Goal: Task Accomplishment & Management: Manage account settings

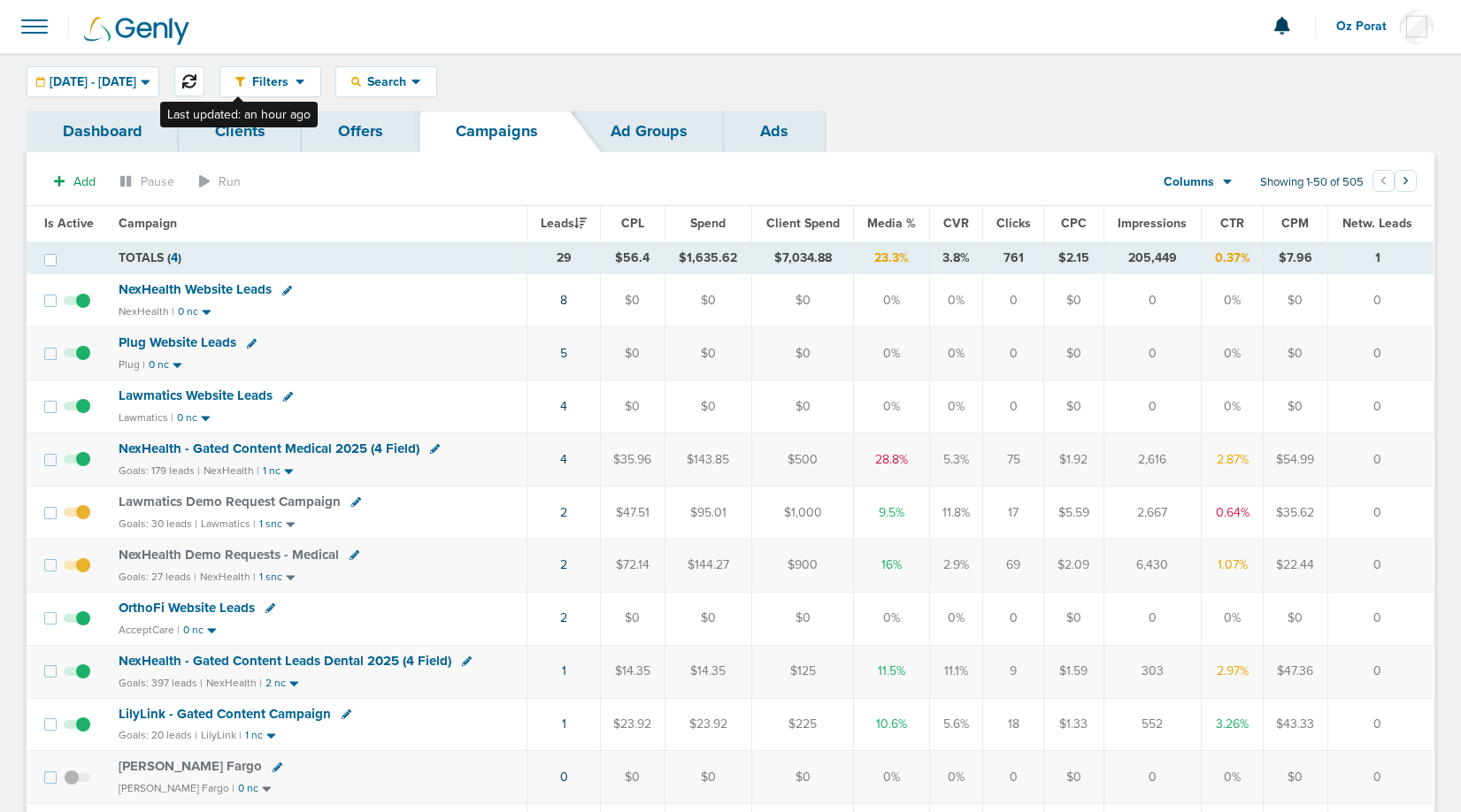
click at [255, 68] on div "Filters Active Only Settings Status Active Inactive Objectives MQL SQL Traffic …" at bounding box center [730, 81] width 1461 height 57
click at [197, 82] on icon at bounding box center [189, 80] width 14 height 14
click at [197, 80] on icon at bounding box center [189, 80] width 14 height 14
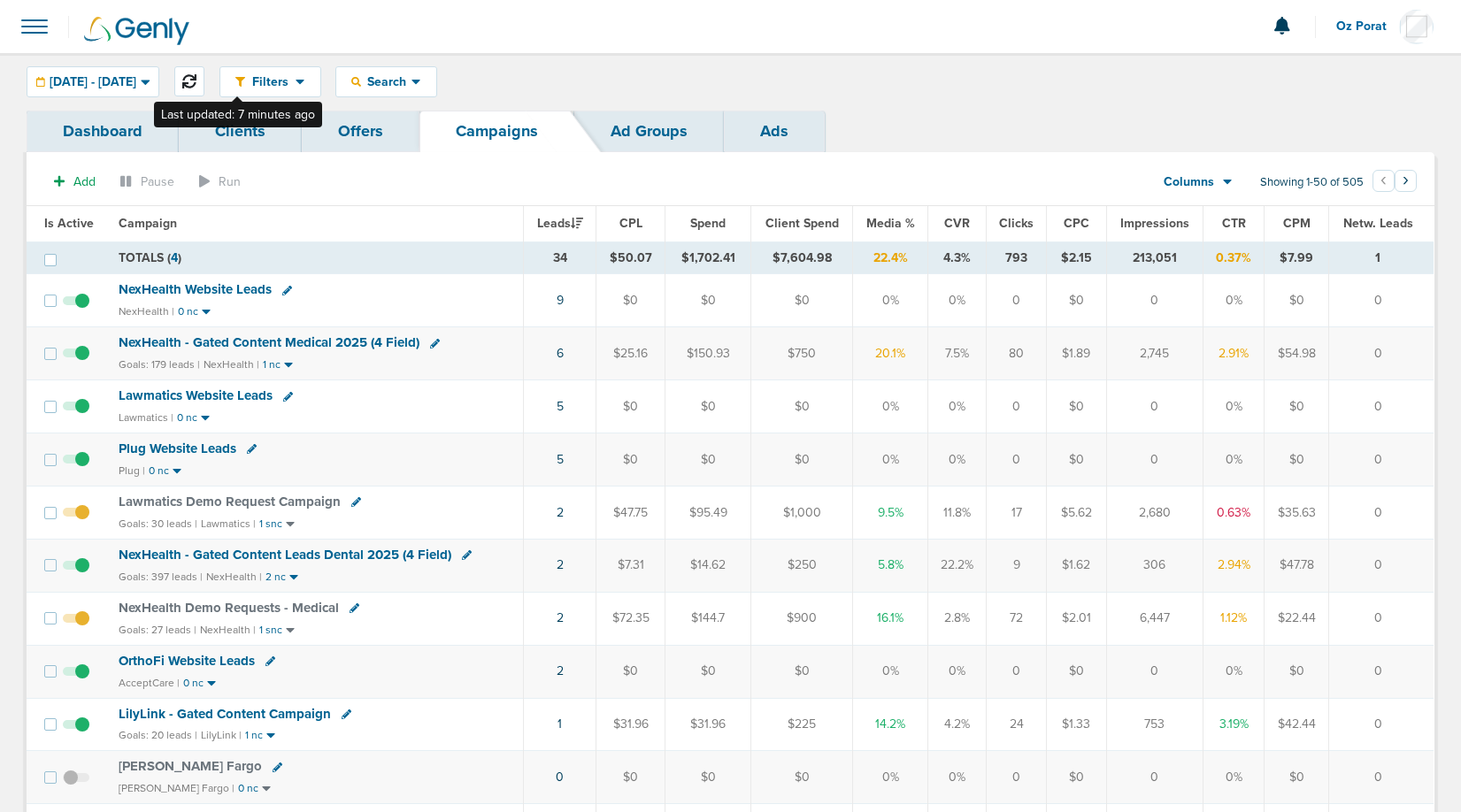
click at [197, 81] on icon at bounding box center [189, 80] width 14 height 14
click at [34, 25] on span at bounding box center [35, 27] width 39 height 39
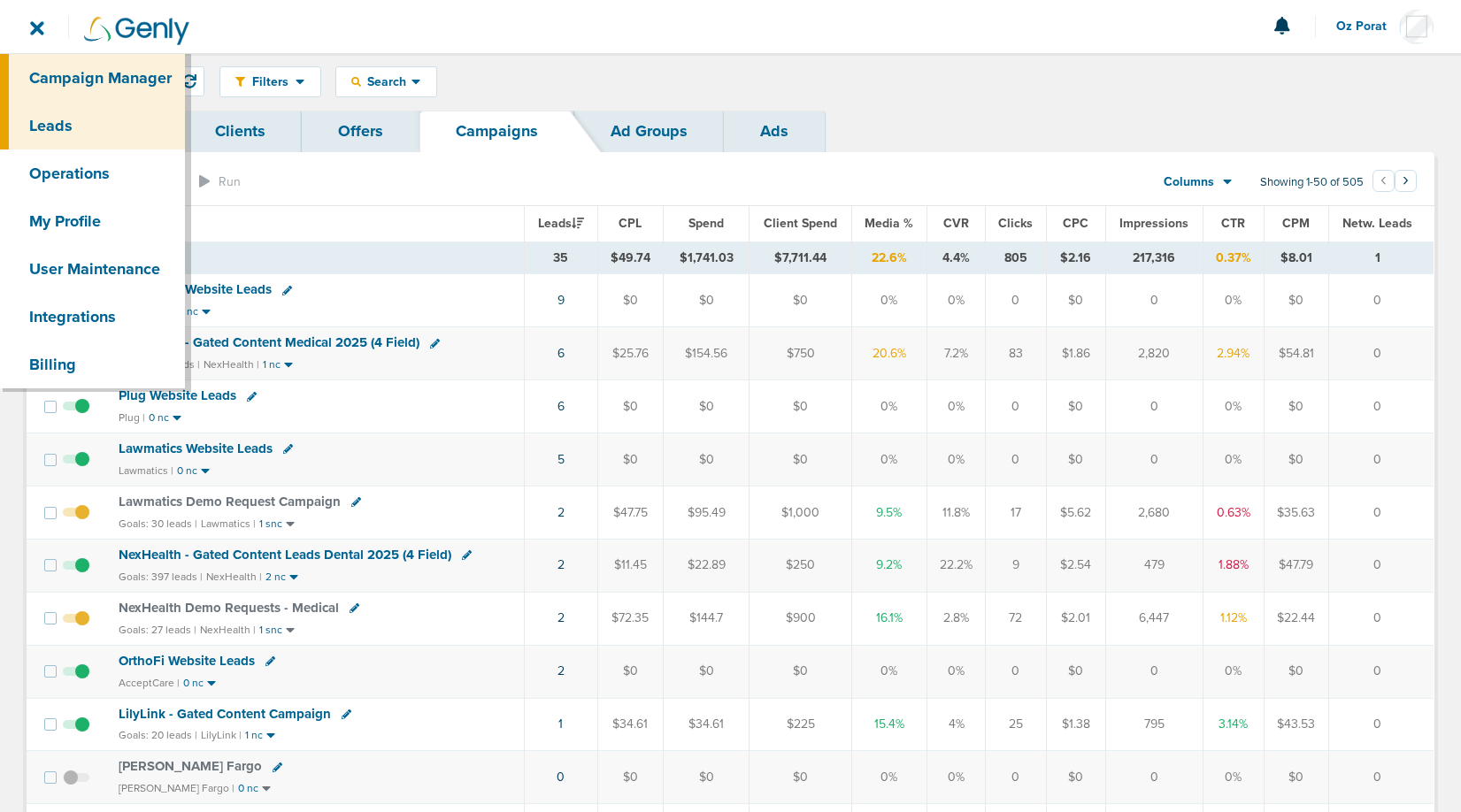
click at [68, 138] on link "Leads" at bounding box center [93, 125] width 185 height 48
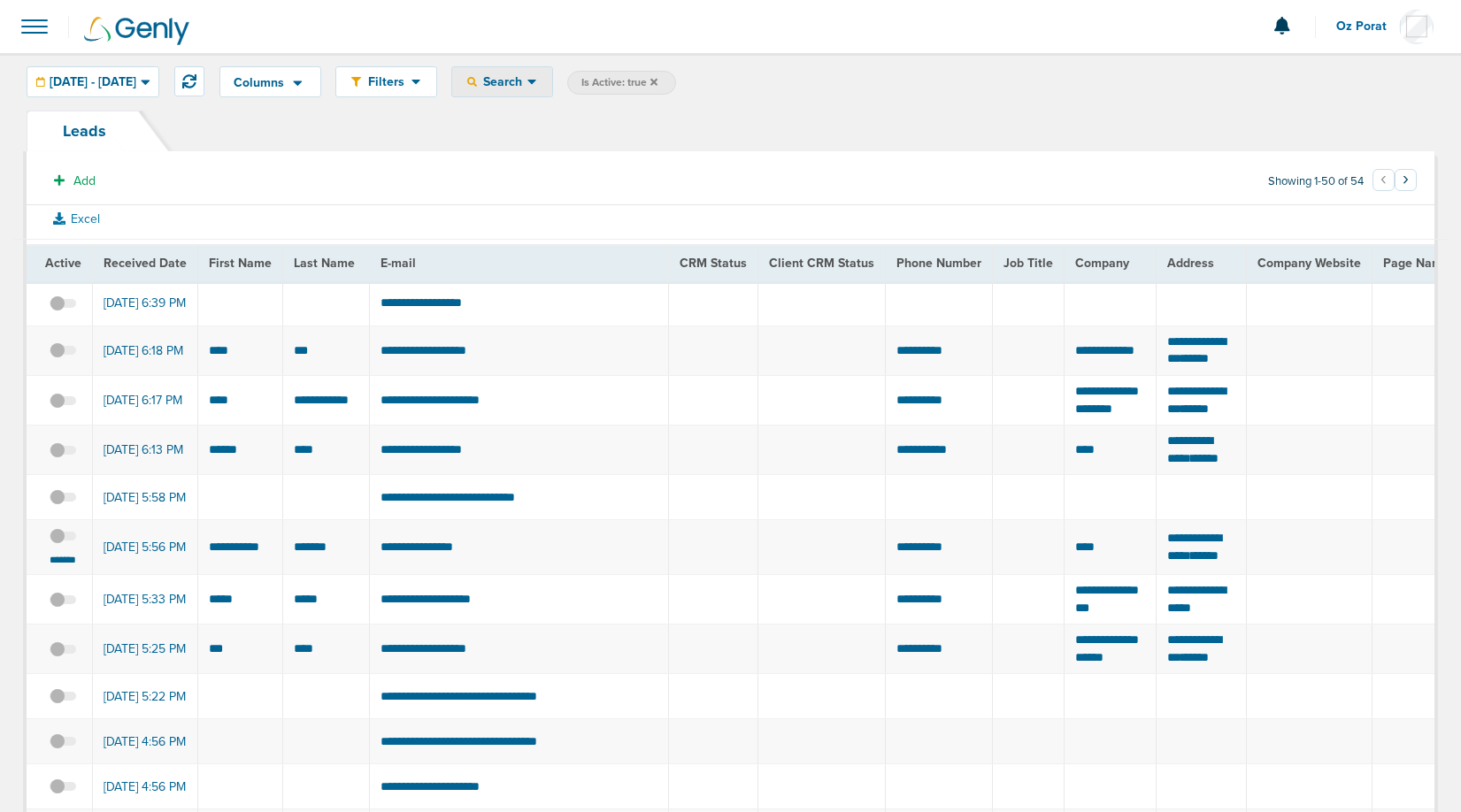
click at [552, 92] on div "Search" at bounding box center [502, 81] width 100 height 29
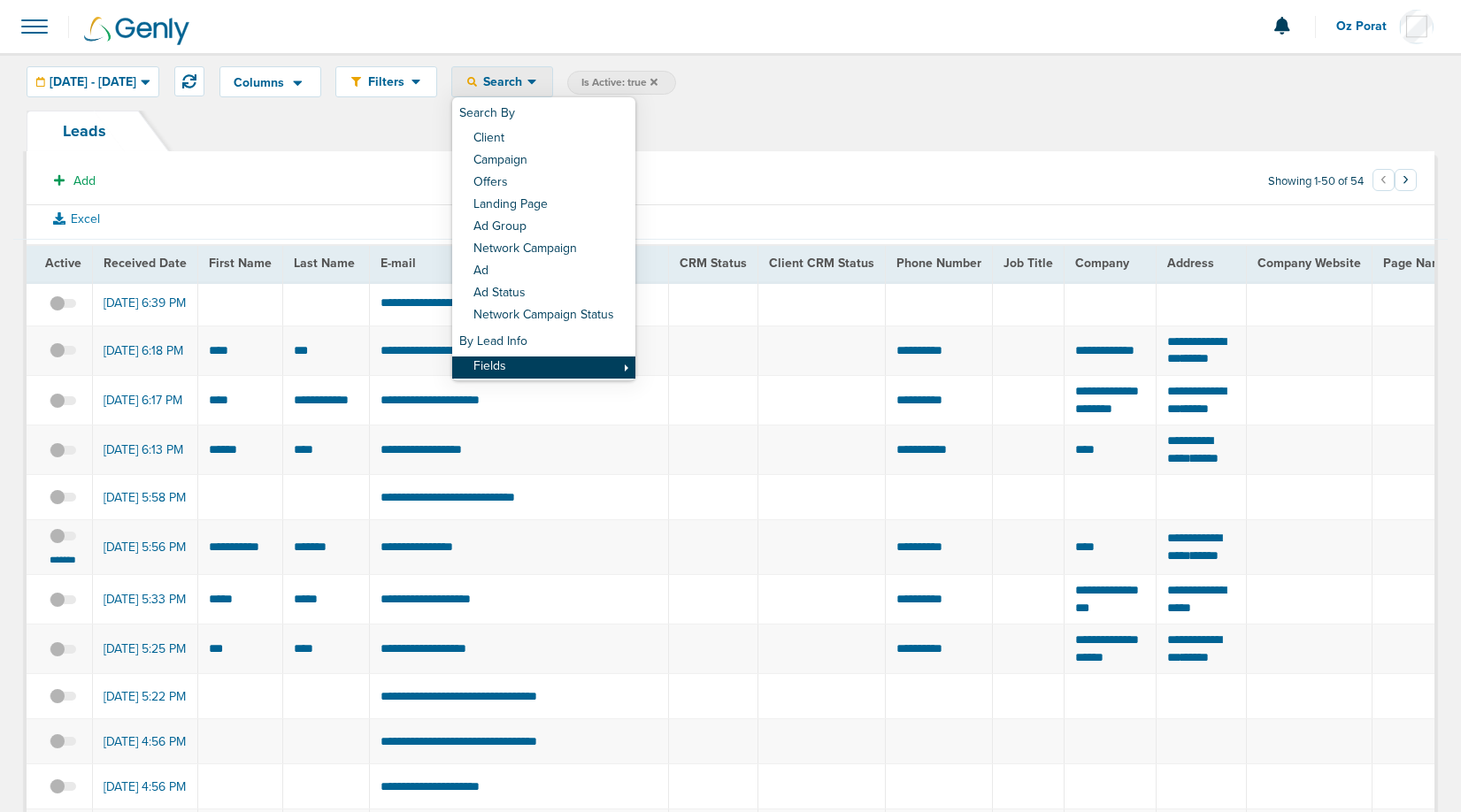
click at [577, 372] on link "Fields" at bounding box center [544, 368] width 183 height 22
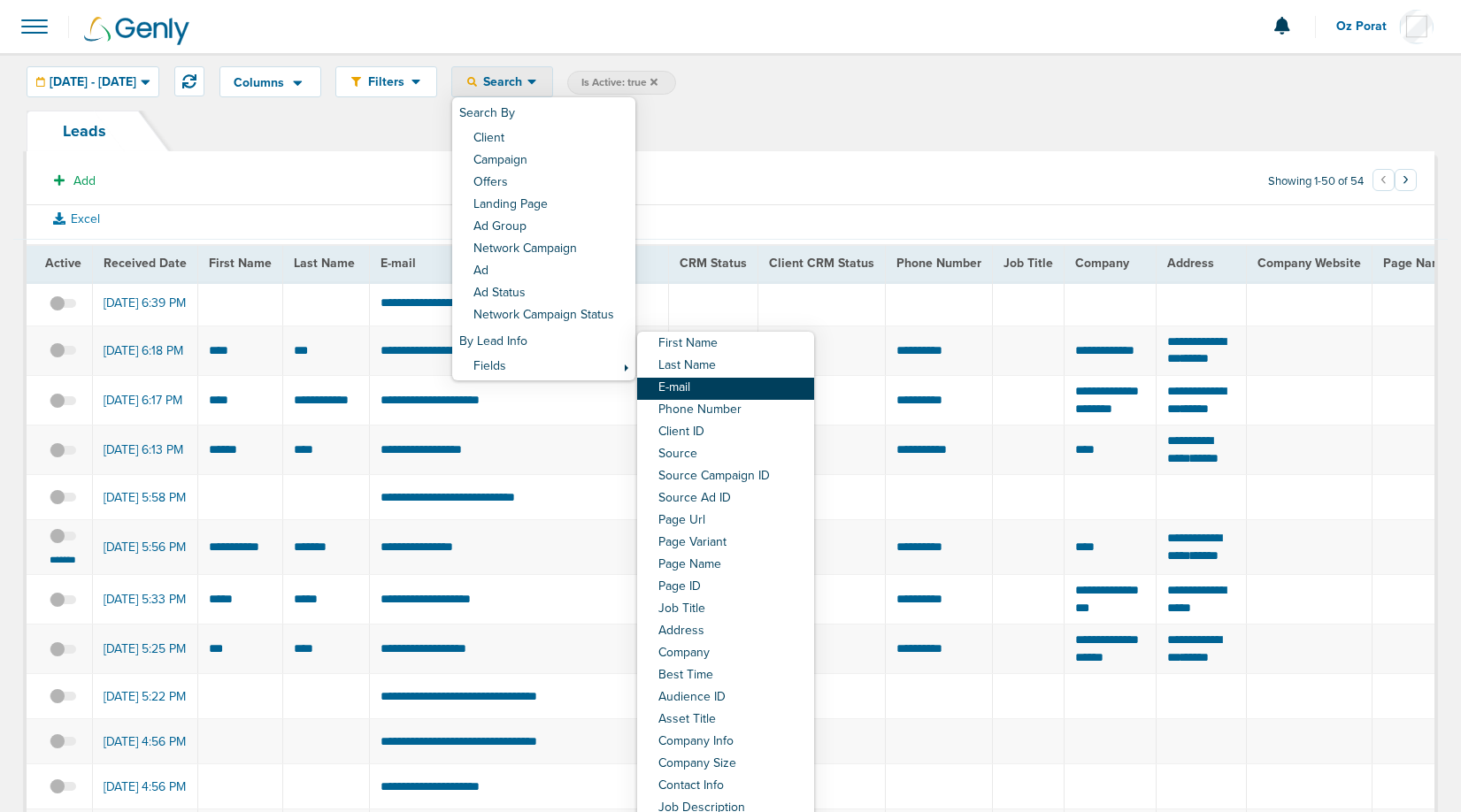
click at [751, 384] on link "E-mail" at bounding box center [725, 389] width 177 height 22
select select "email"
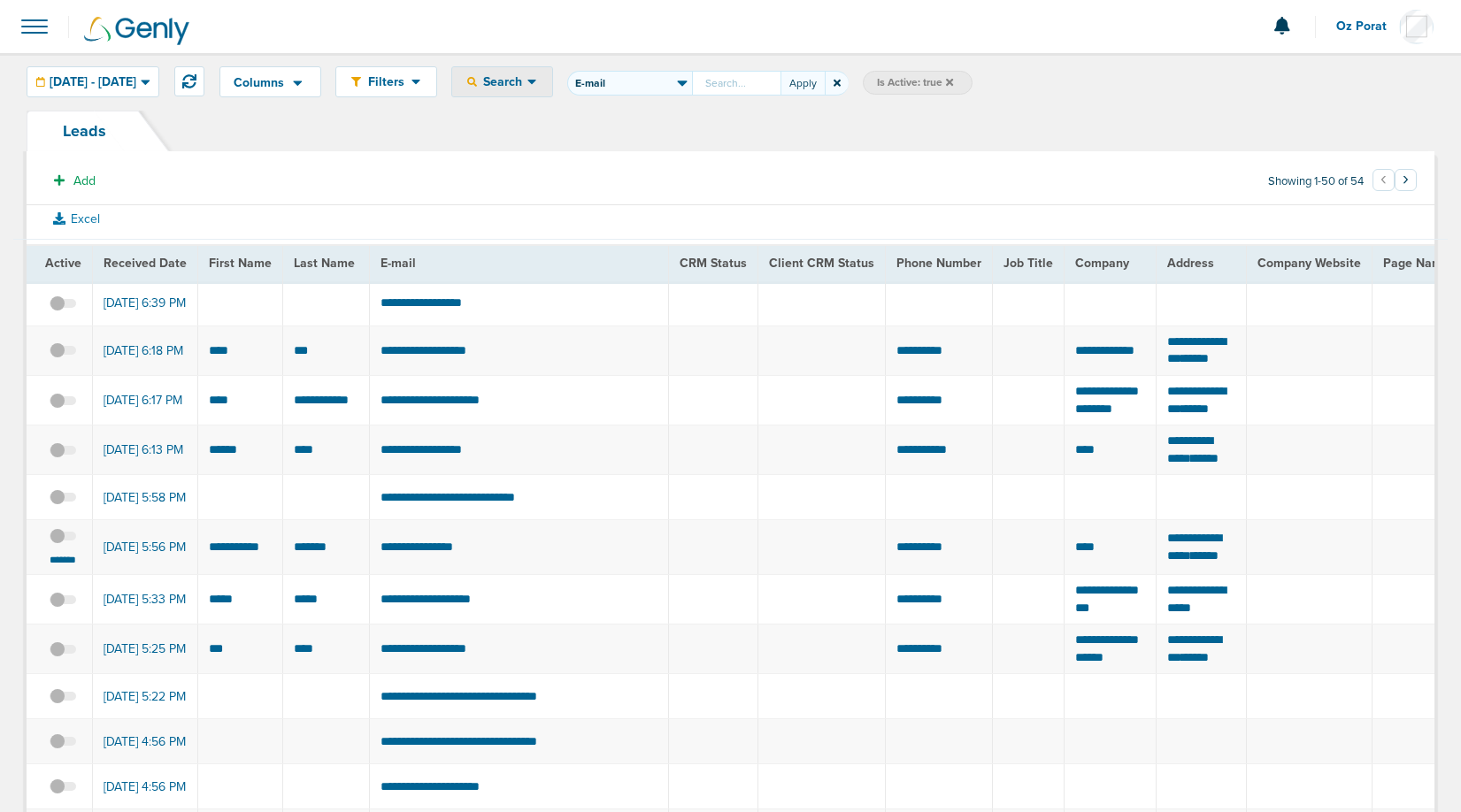
click at [777, 78] on input "First Name Last Name E-mail Phone Number Client ID Source Source Campaign ID So…" at bounding box center [736, 83] width 89 height 24
type input "[EMAIL_ADDRESS][DOMAIN_NAME]"
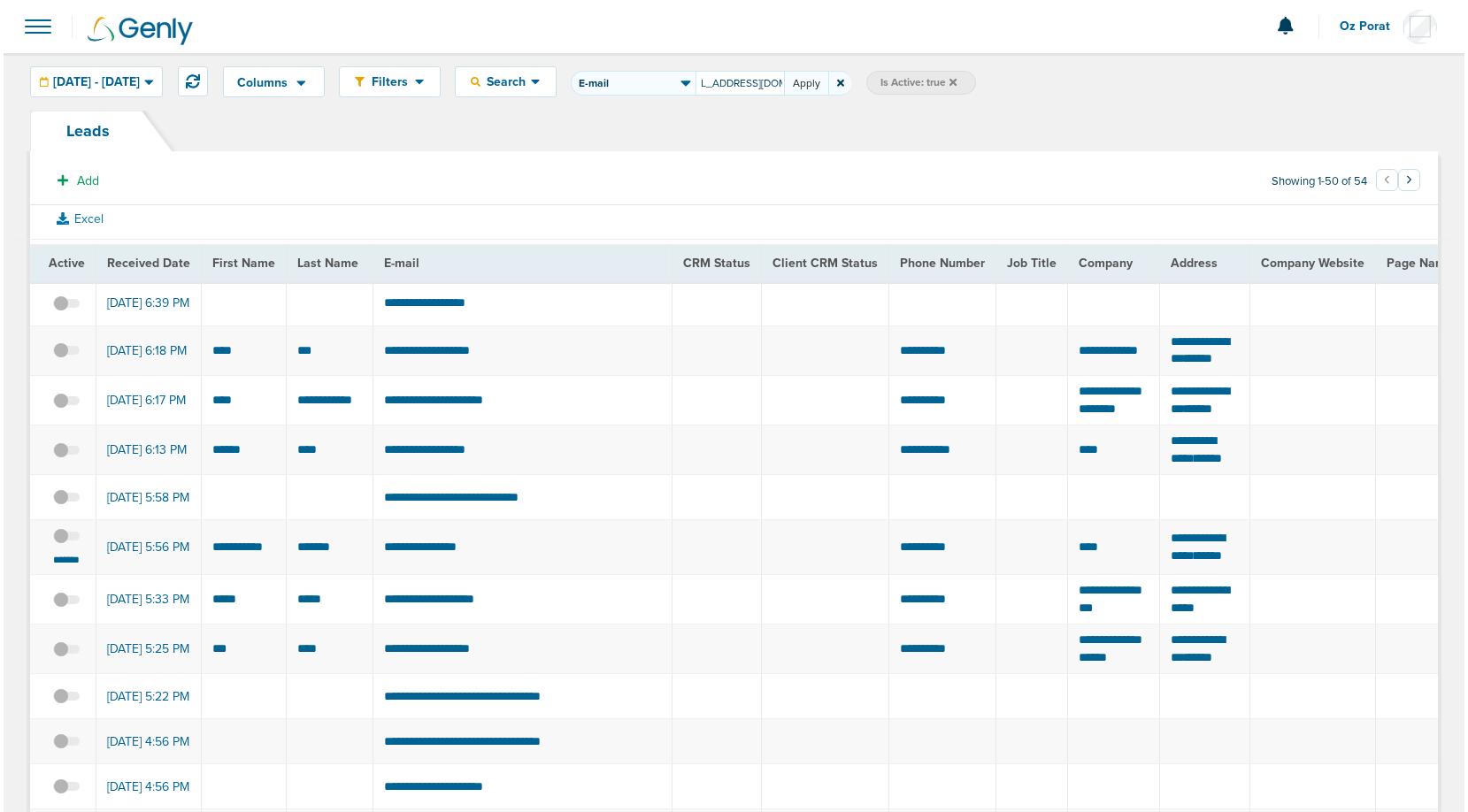
scroll to position [0, 0]
click at [824, 84] on button "Apply" at bounding box center [802, 83] width 44 height 24
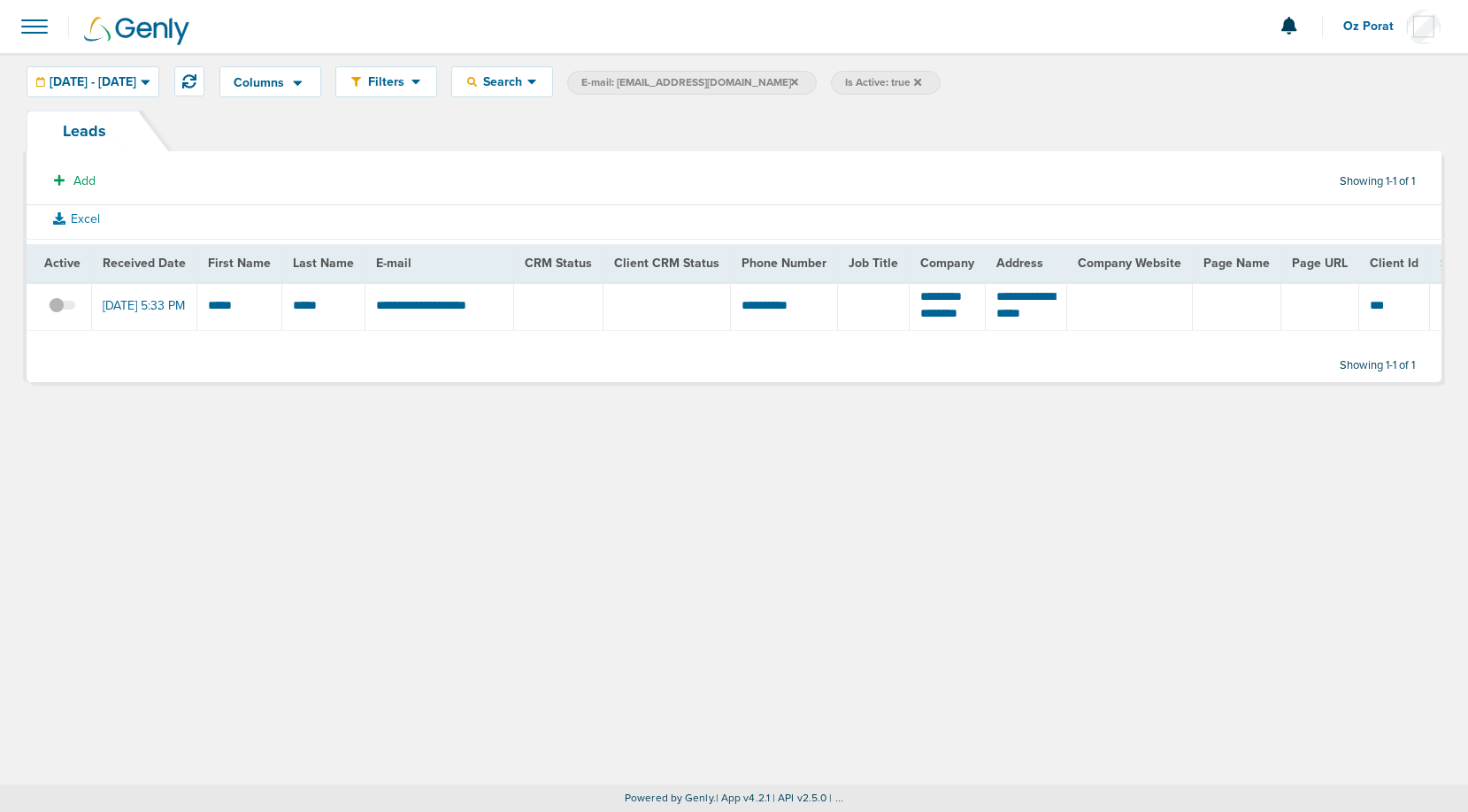
click at [63, 314] on span at bounding box center [62, 314] width 26 height 0
click at [62, 309] on input "checkbox" at bounding box center [62, 309] width 0 height 0
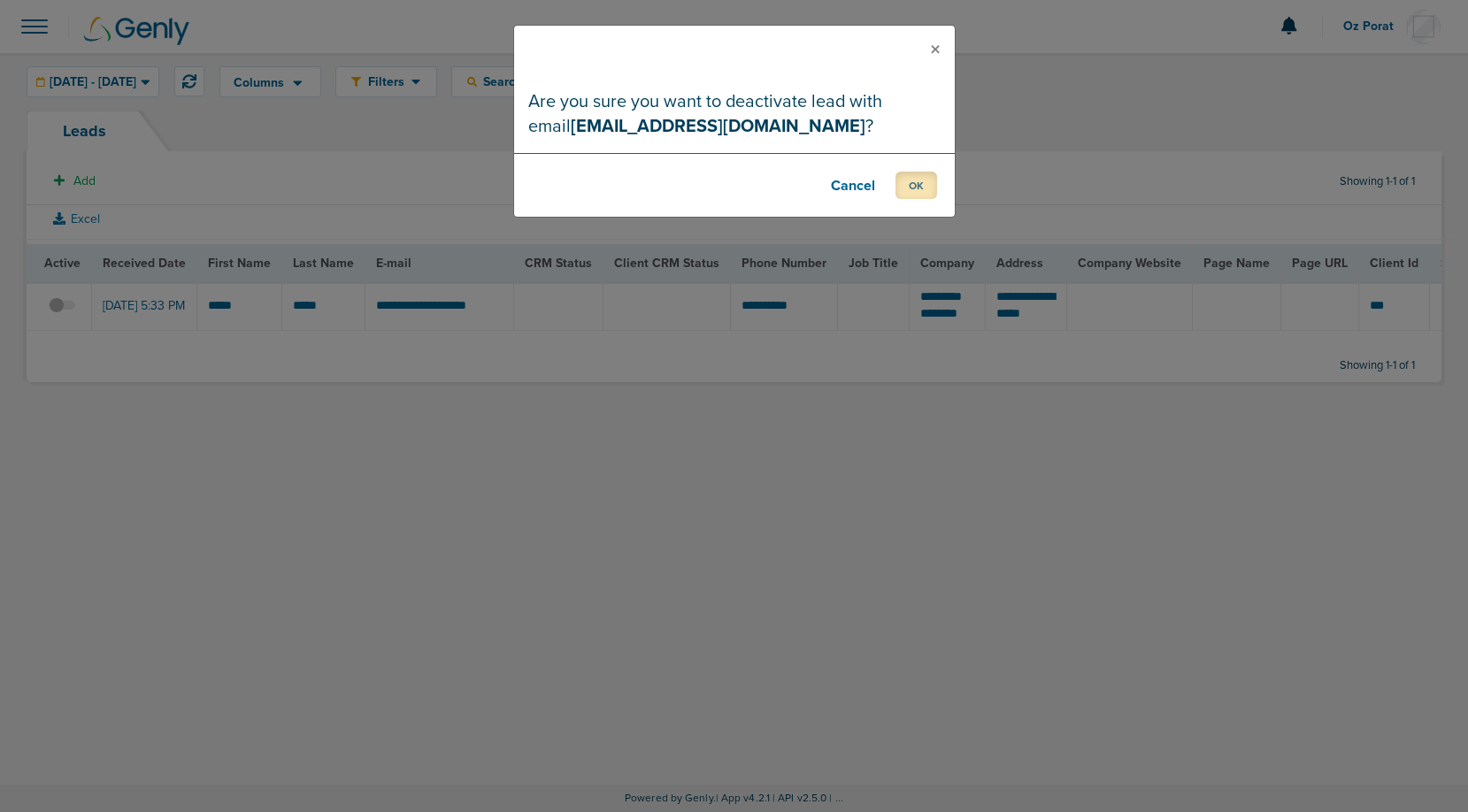
click at [920, 187] on button "OK" at bounding box center [916, 184] width 41 height 27
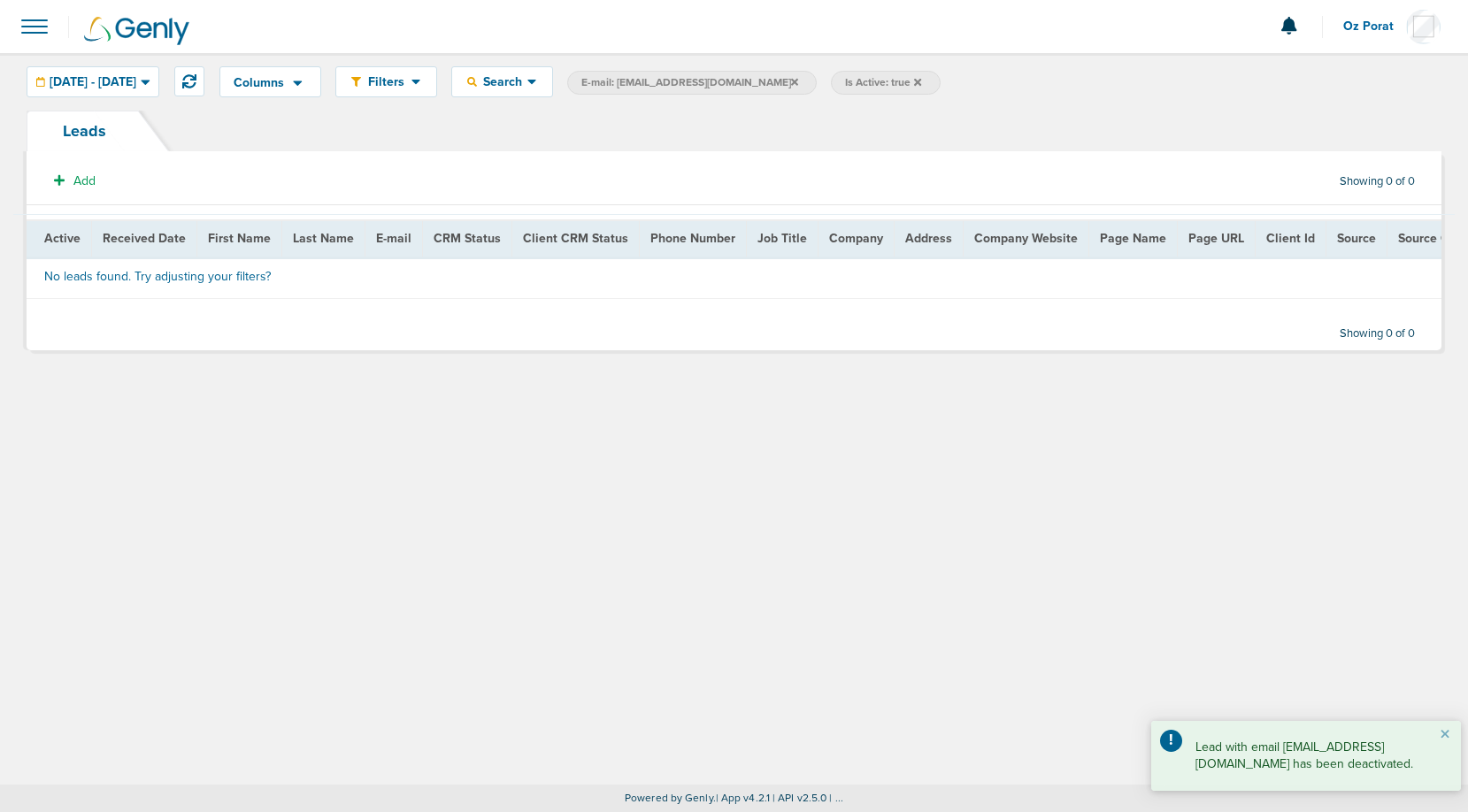
click at [914, 81] on icon at bounding box center [918, 81] width 7 height 7
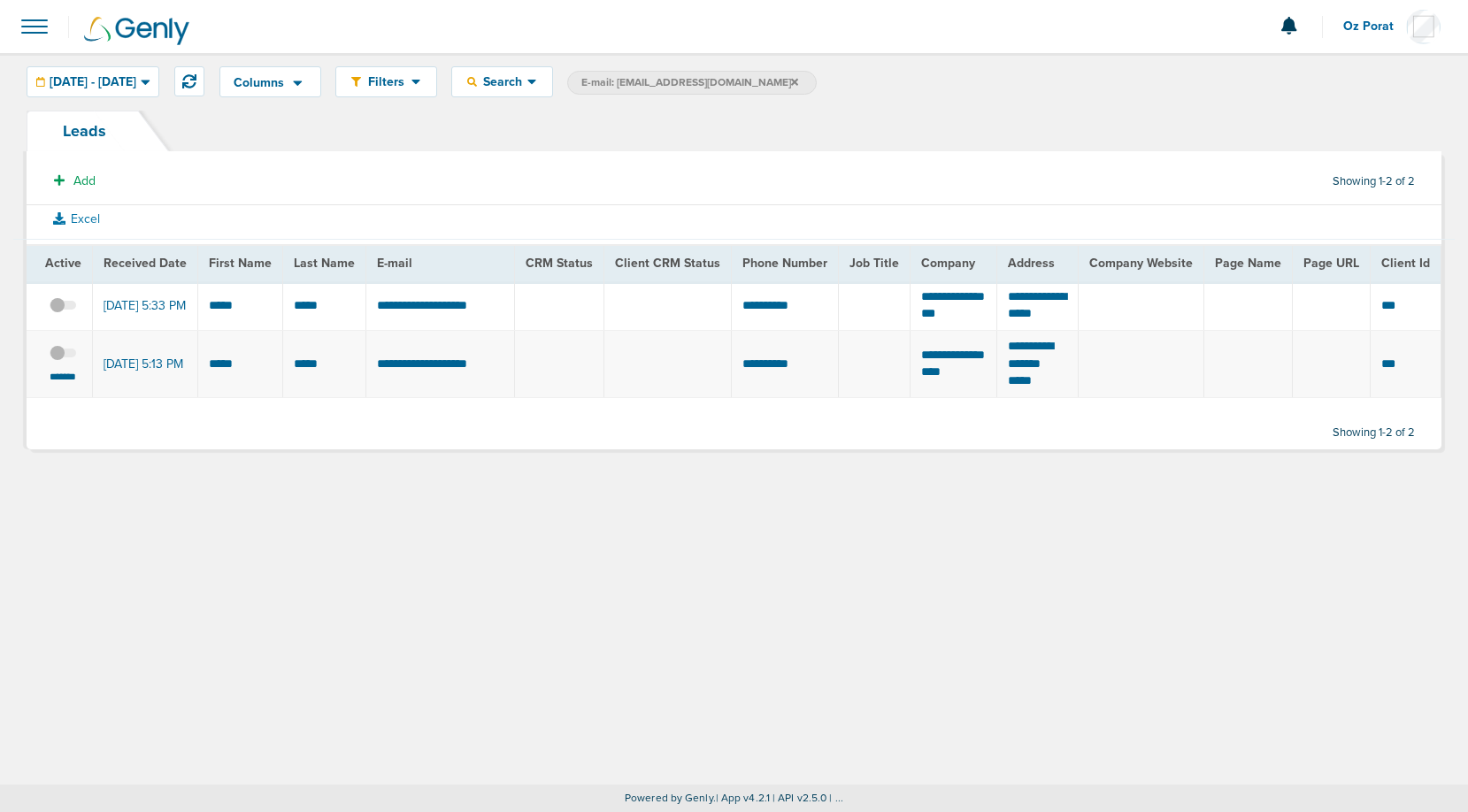
click at [60, 314] on span at bounding box center [63, 314] width 26 height 0
click at [63, 309] on input "checkbox" at bounding box center [63, 309] width 0 height 0
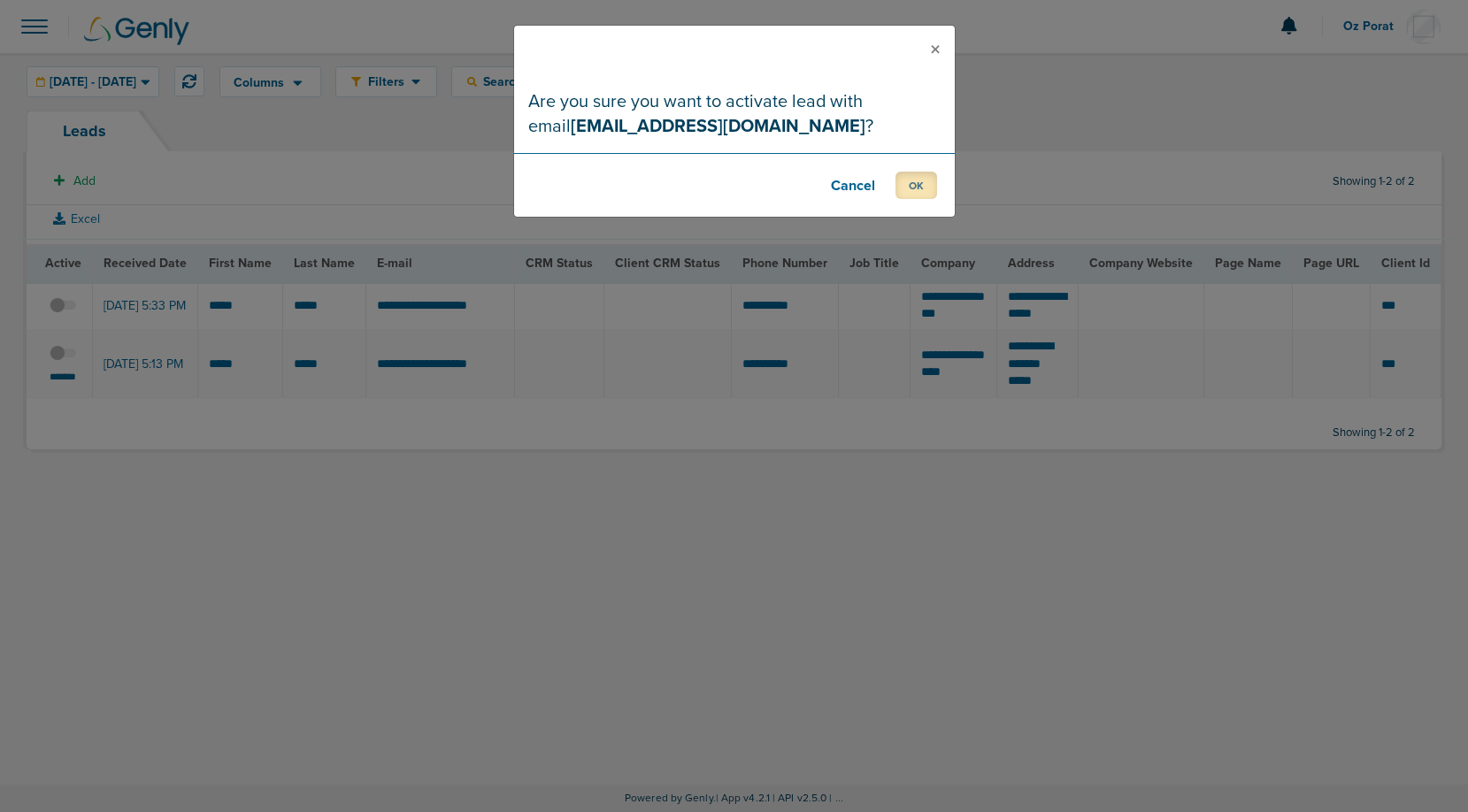
click at [917, 191] on button "OK" at bounding box center [916, 184] width 41 height 27
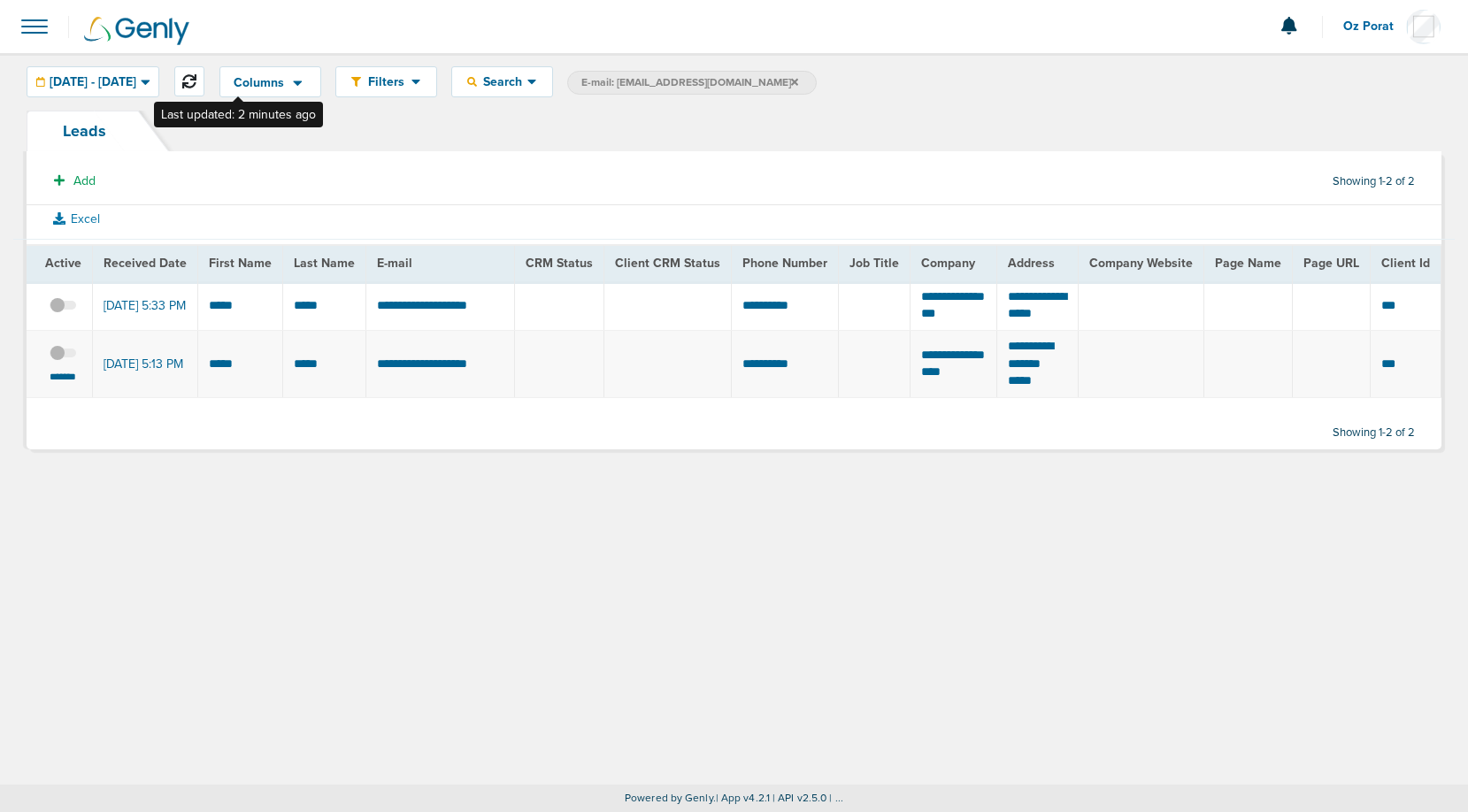
click at [196, 78] on icon at bounding box center [189, 80] width 14 height 14
drag, startPoint x: 500, startPoint y: 368, endPoint x: 370, endPoint y: 368, distance: 130.0
click at [370, 368] on td "**********" at bounding box center [440, 364] width 149 height 67
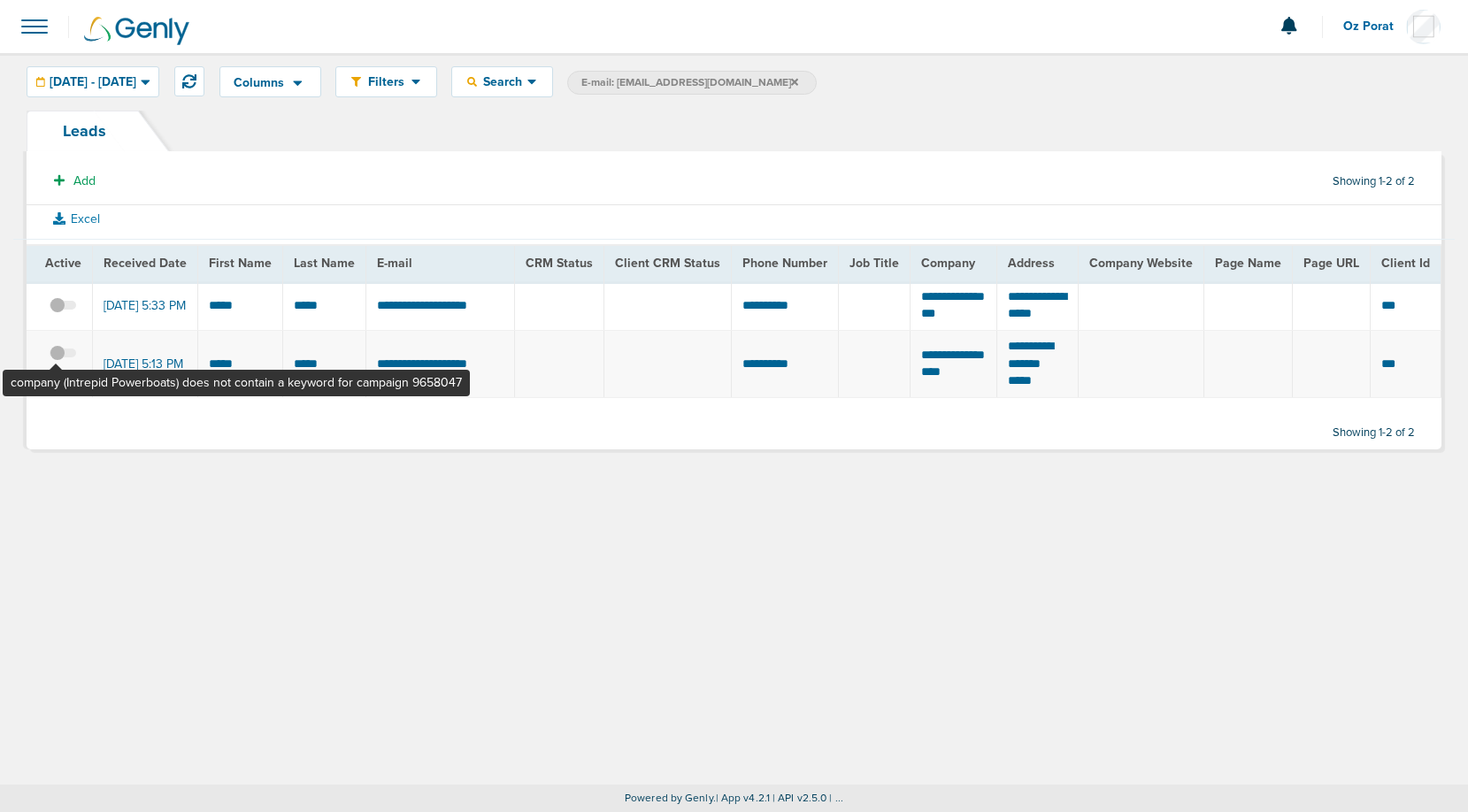
click at [57, 362] on span at bounding box center [63, 362] width 26 height 0
click at [63, 355] on input "checkbox" at bounding box center [63, 355] width 0 height 0
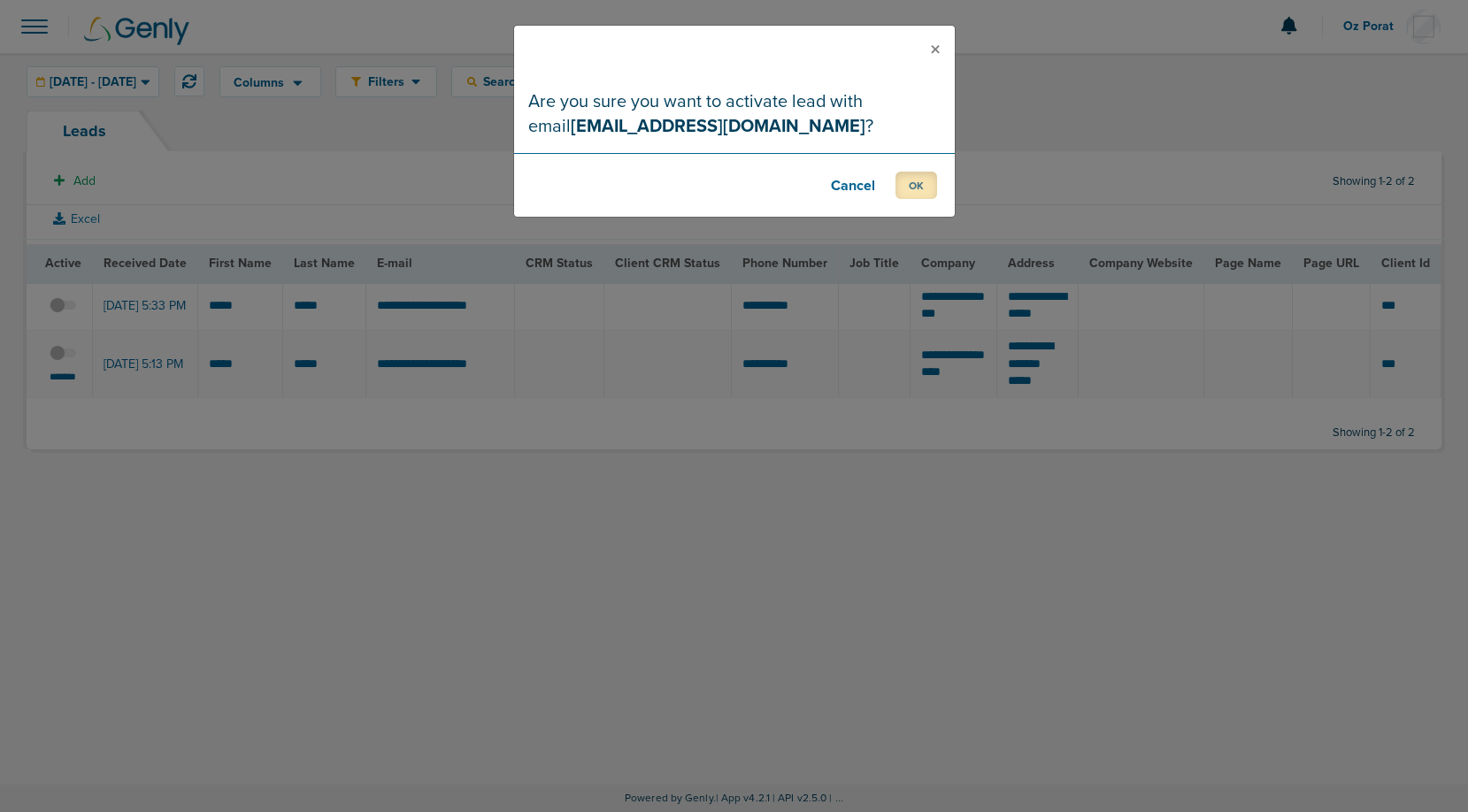
click at [933, 186] on button "OK" at bounding box center [916, 184] width 41 height 27
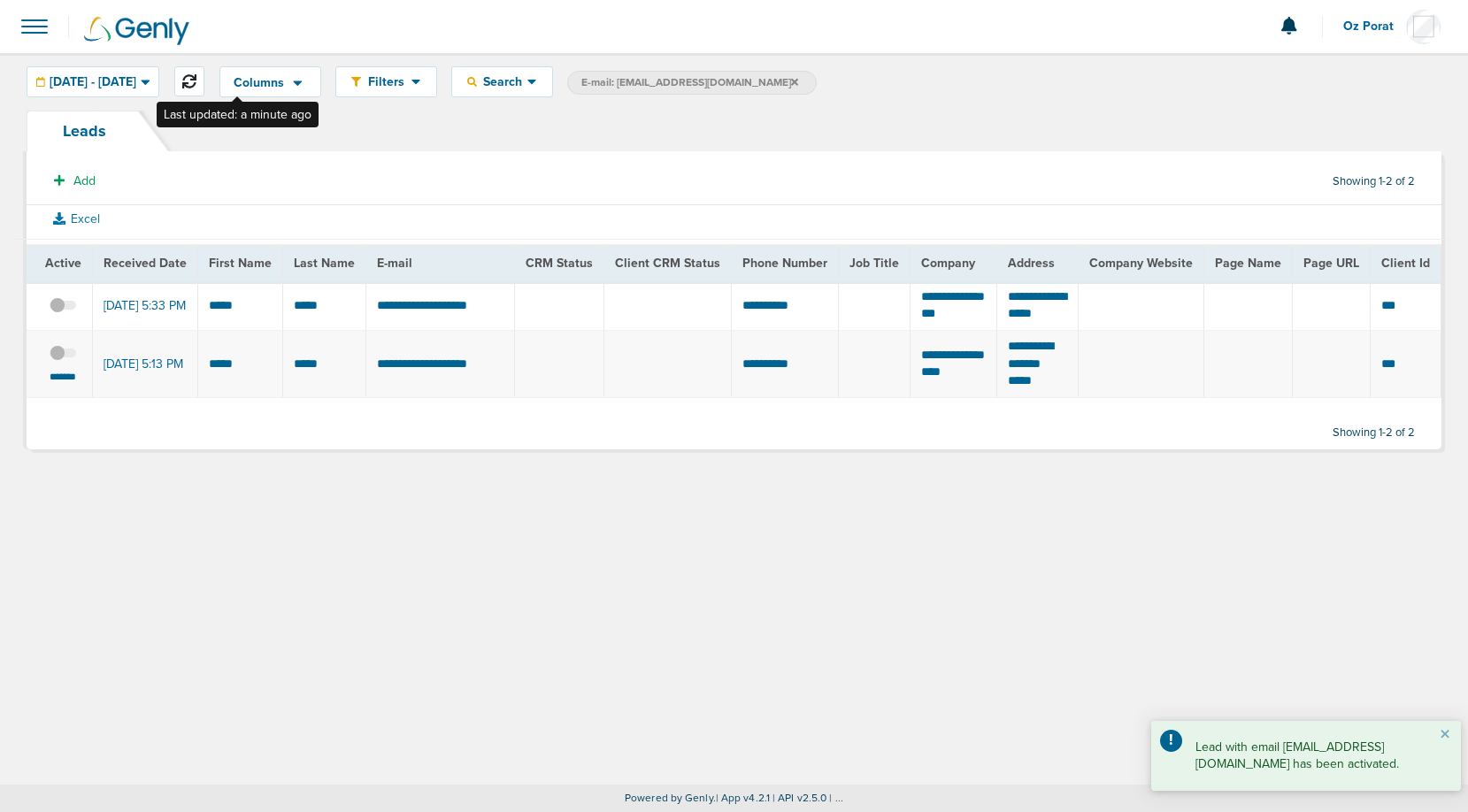
click at [204, 73] on button at bounding box center [189, 81] width 30 height 30
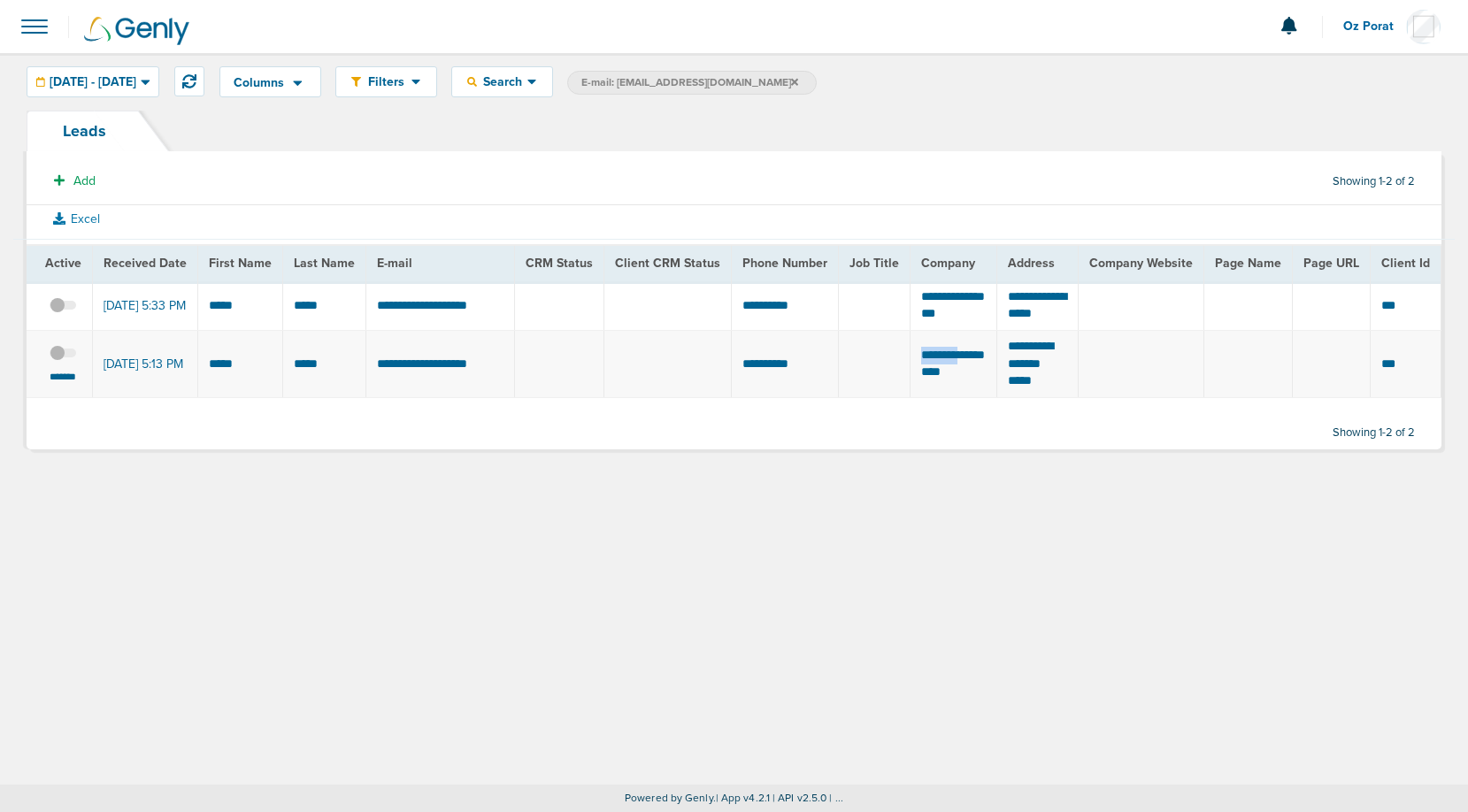
drag, startPoint x: 906, startPoint y: 359, endPoint x: 983, endPoint y: 359, distance: 77.0
copy td "********"
click at [414, 365] on td "**********" at bounding box center [440, 364] width 149 height 67
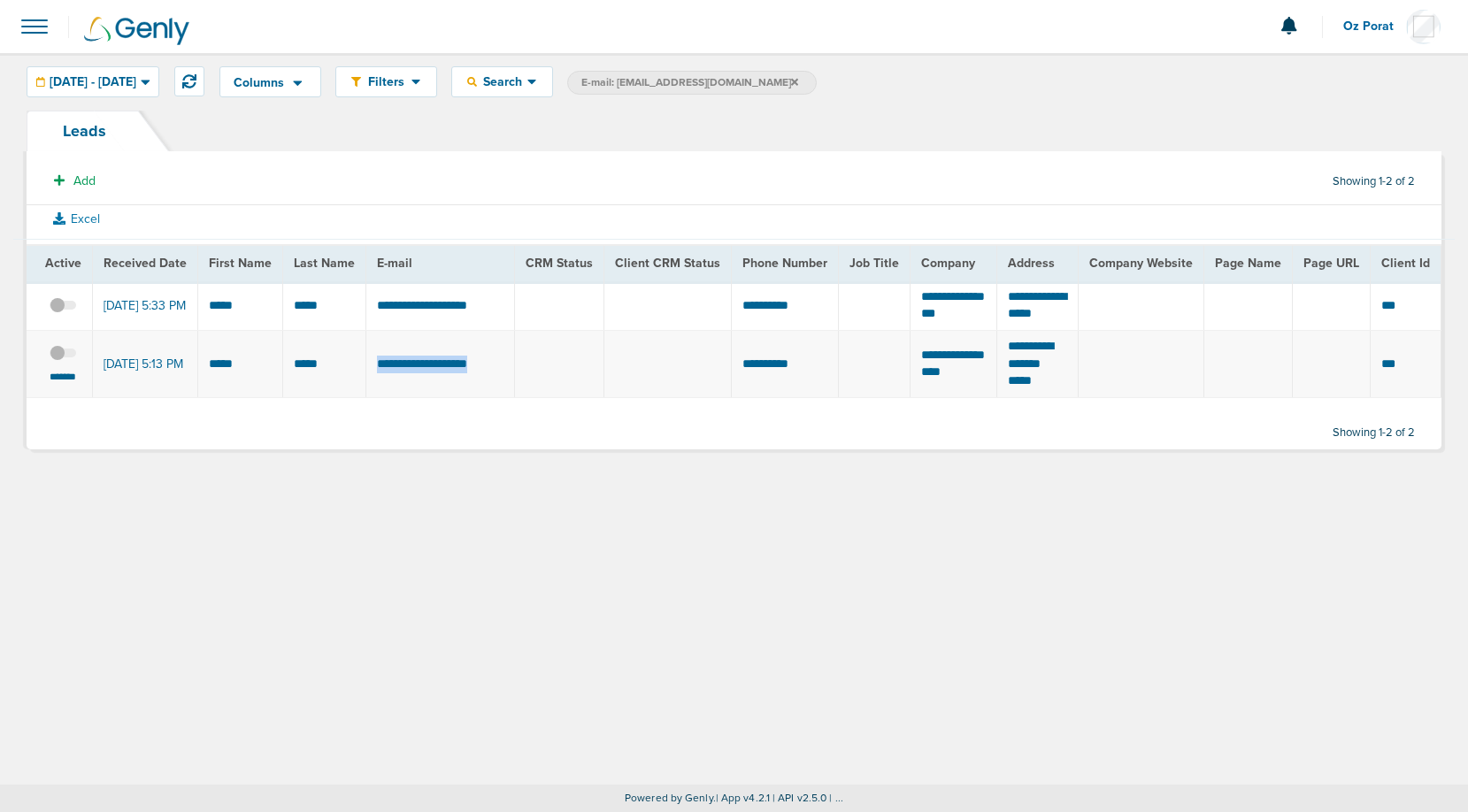
click at [414, 365] on td "**********" at bounding box center [440, 364] width 149 height 67
copy tr "**********"
click at [204, 89] on button at bounding box center [189, 81] width 30 height 30
click at [64, 377] on small "*******" at bounding box center [63, 376] width 37 height 14
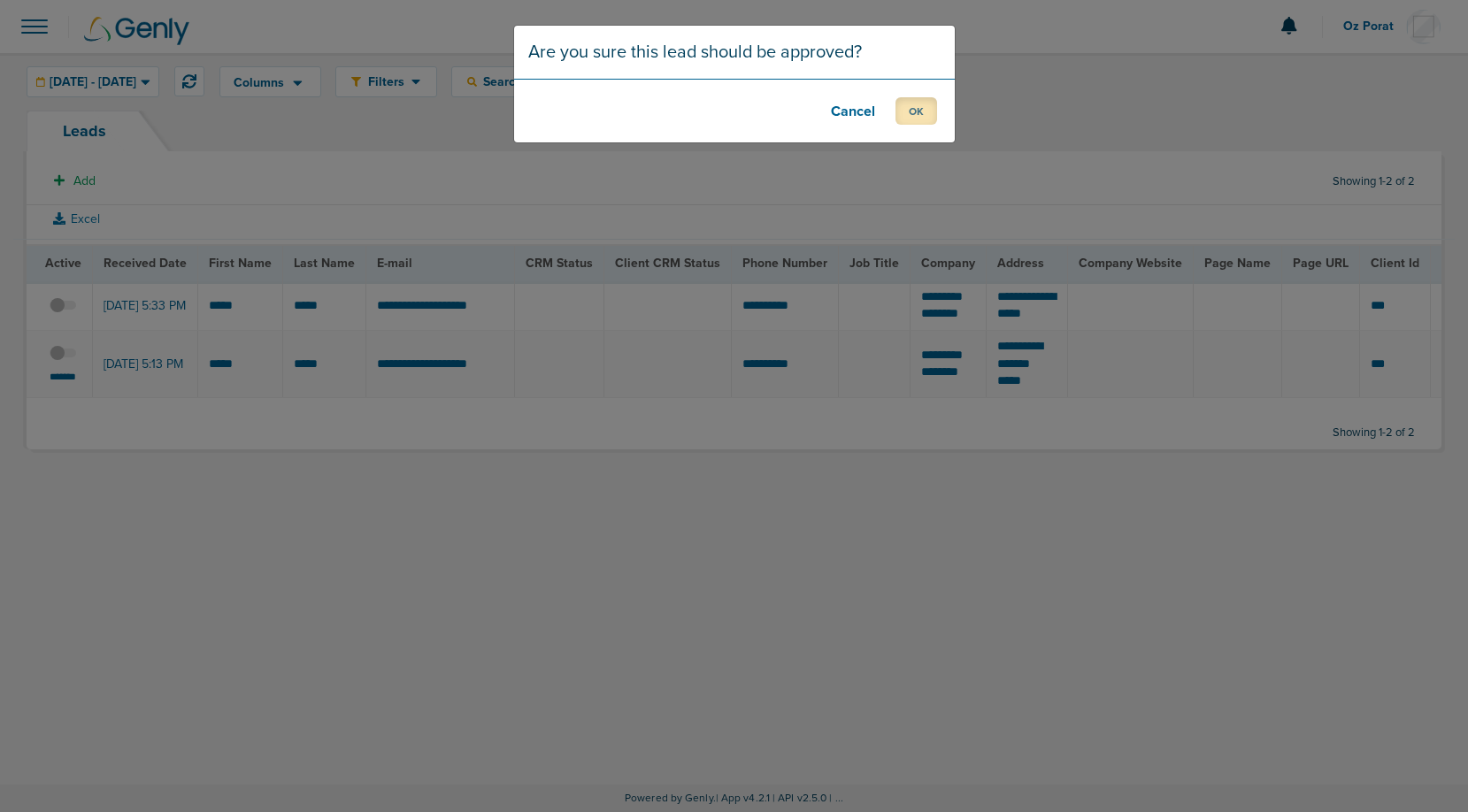
click at [915, 115] on button "OK" at bounding box center [916, 110] width 41 height 27
click at [913, 111] on button "OK" at bounding box center [916, 110] width 41 height 27
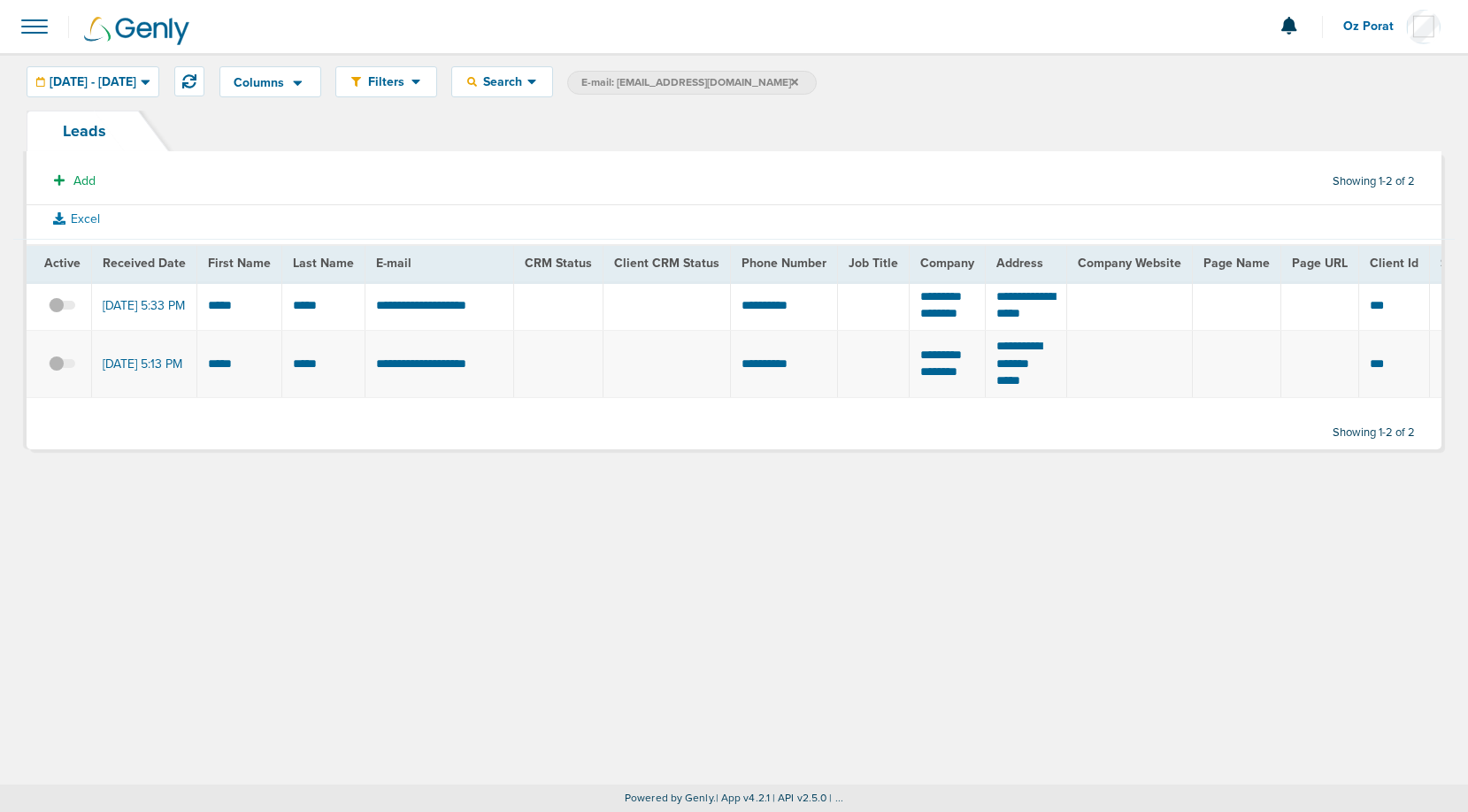
click at [58, 314] on span at bounding box center [62, 314] width 26 height 0
click at [62, 309] on input "checkbox" at bounding box center [62, 309] width 0 height 0
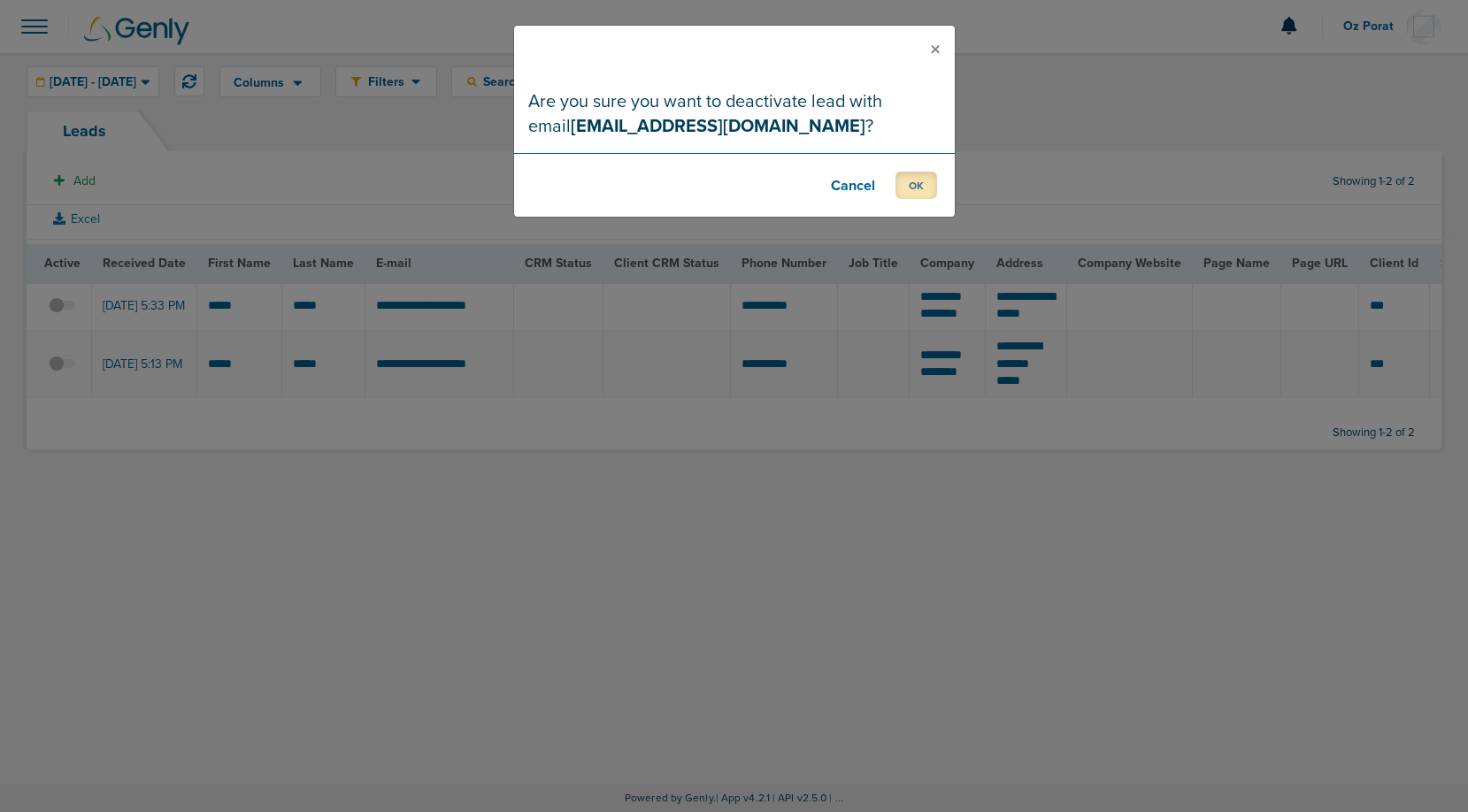
click at [921, 181] on button "OK" at bounding box center [916, 184] width 41 height 27
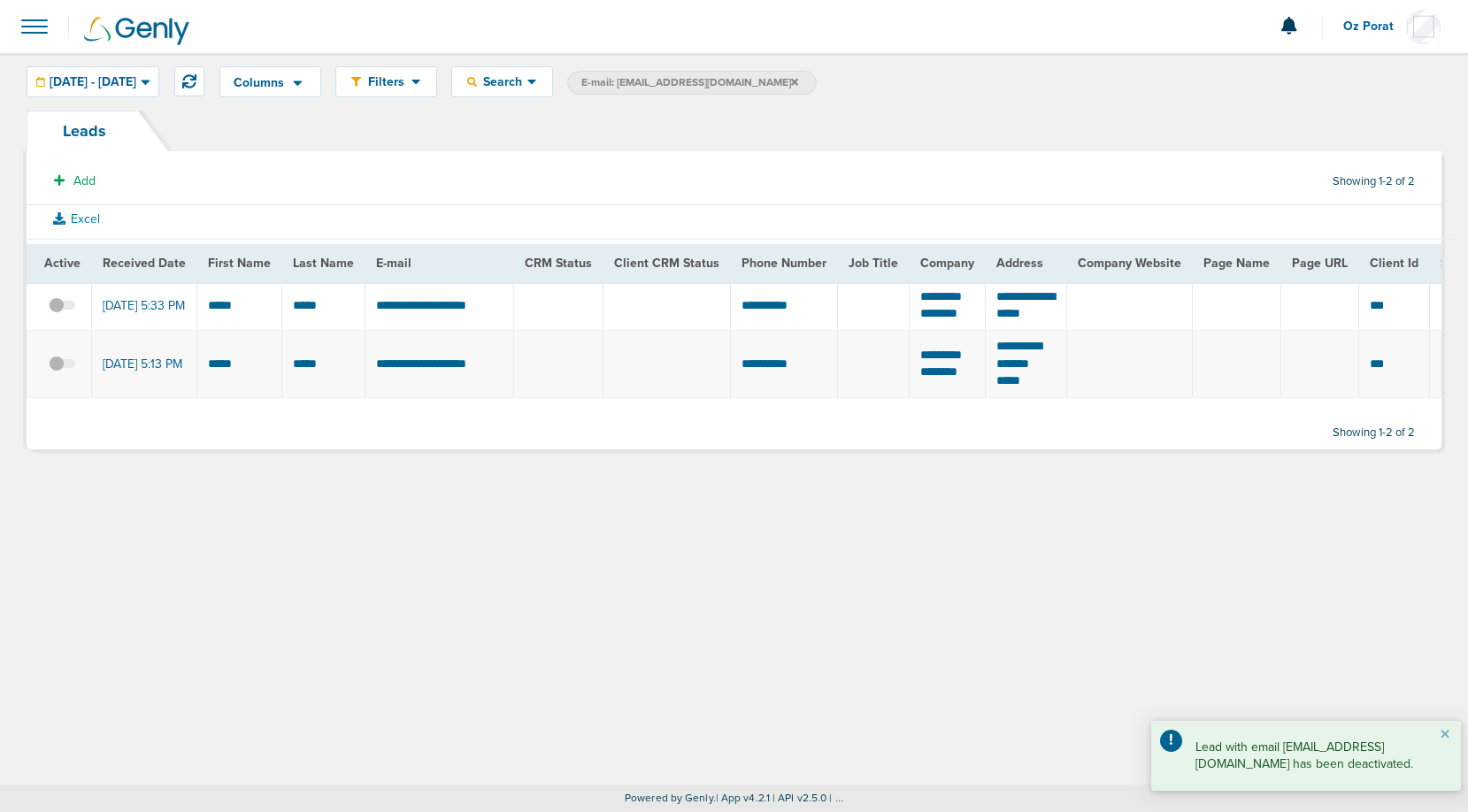
click at [48, 35] on span at bounding box center [35, 27] width 39 height 39
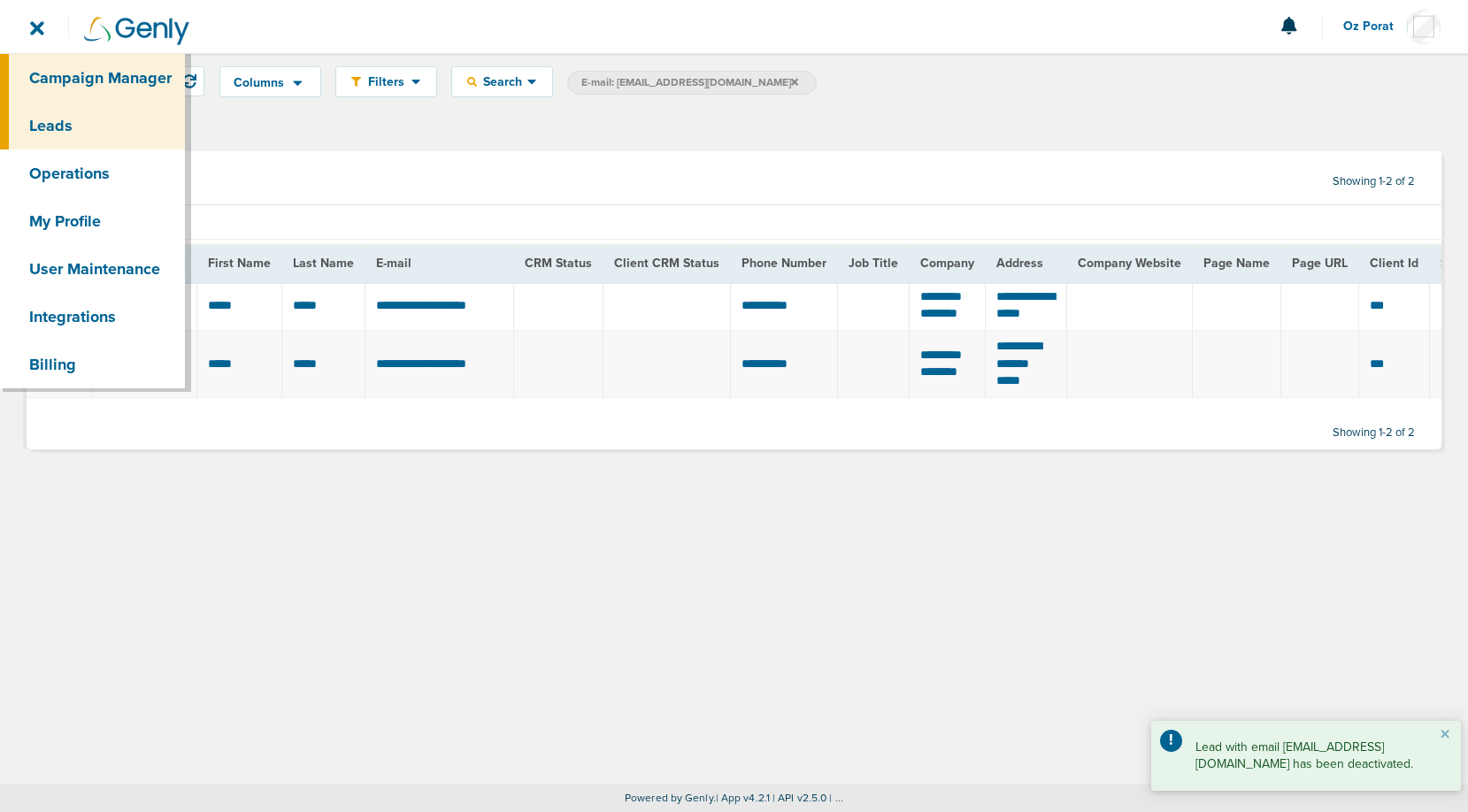
click at [56, 70] on link "Campaign Manager" at bounding box center [93, 78] width 185 height 48
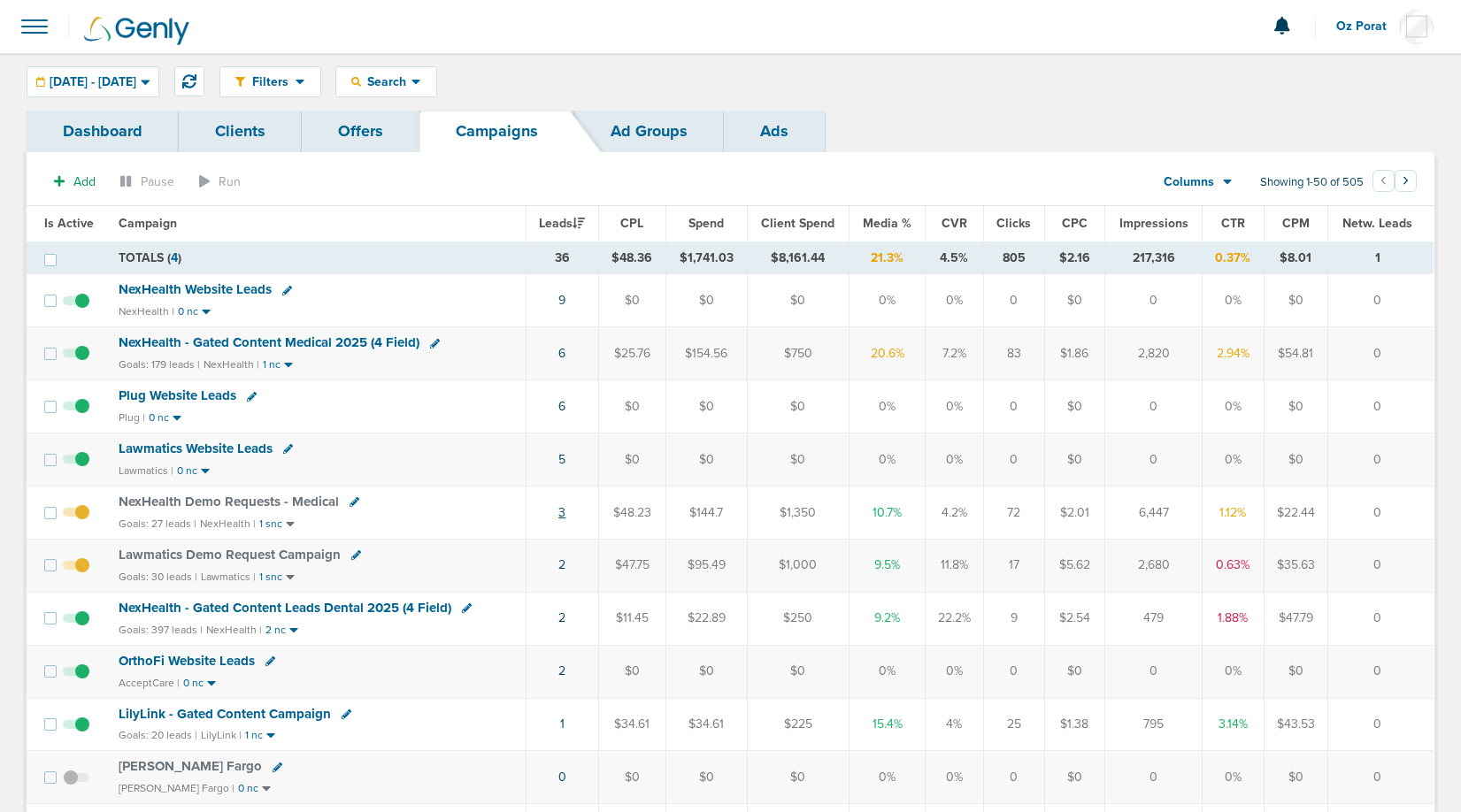
click at [563, 509] on link "3" at bounding box center [562, 513] width 7 height 15
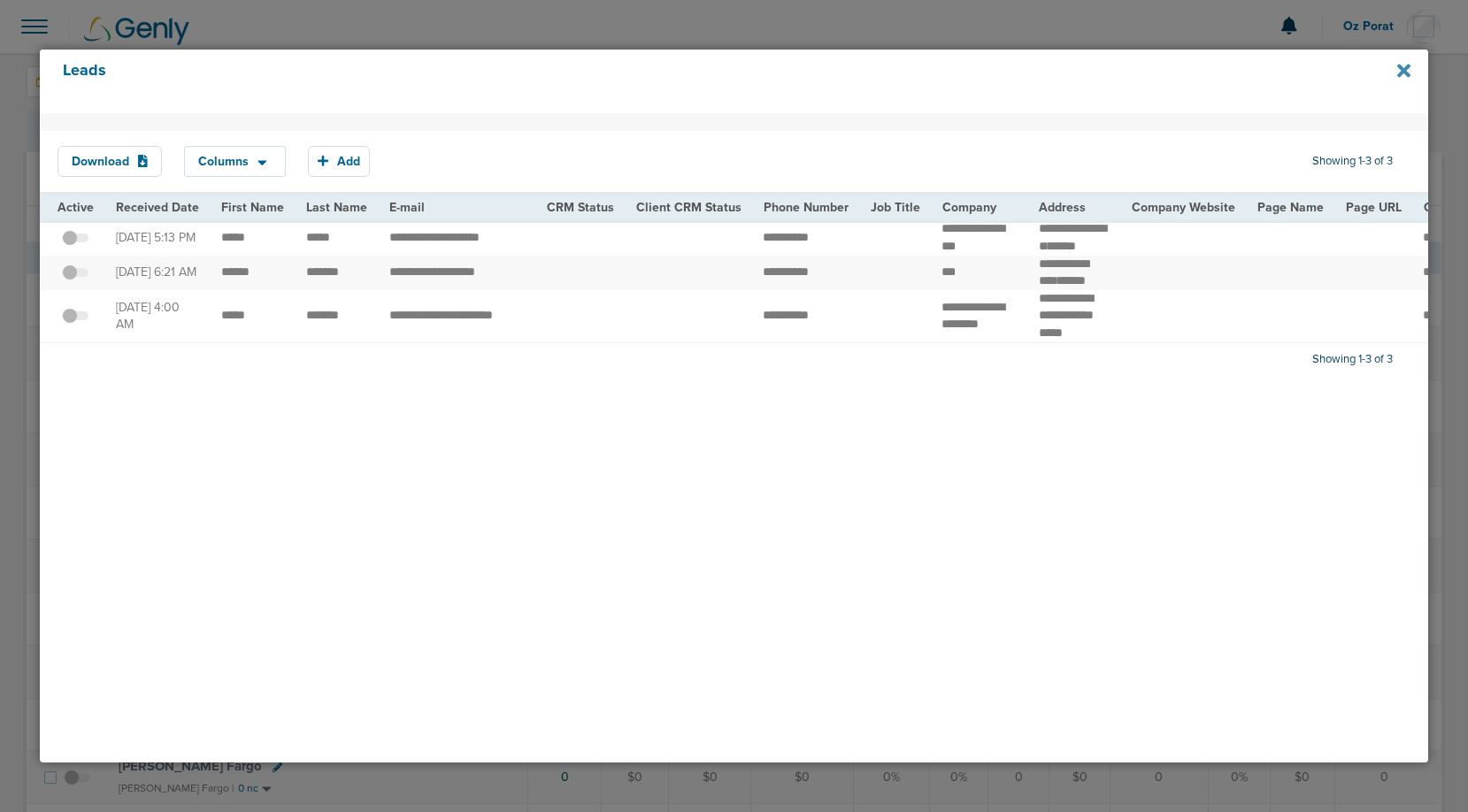
click at [1404, 76] on icon at bounding box center [1403, 70] width 13 height 20
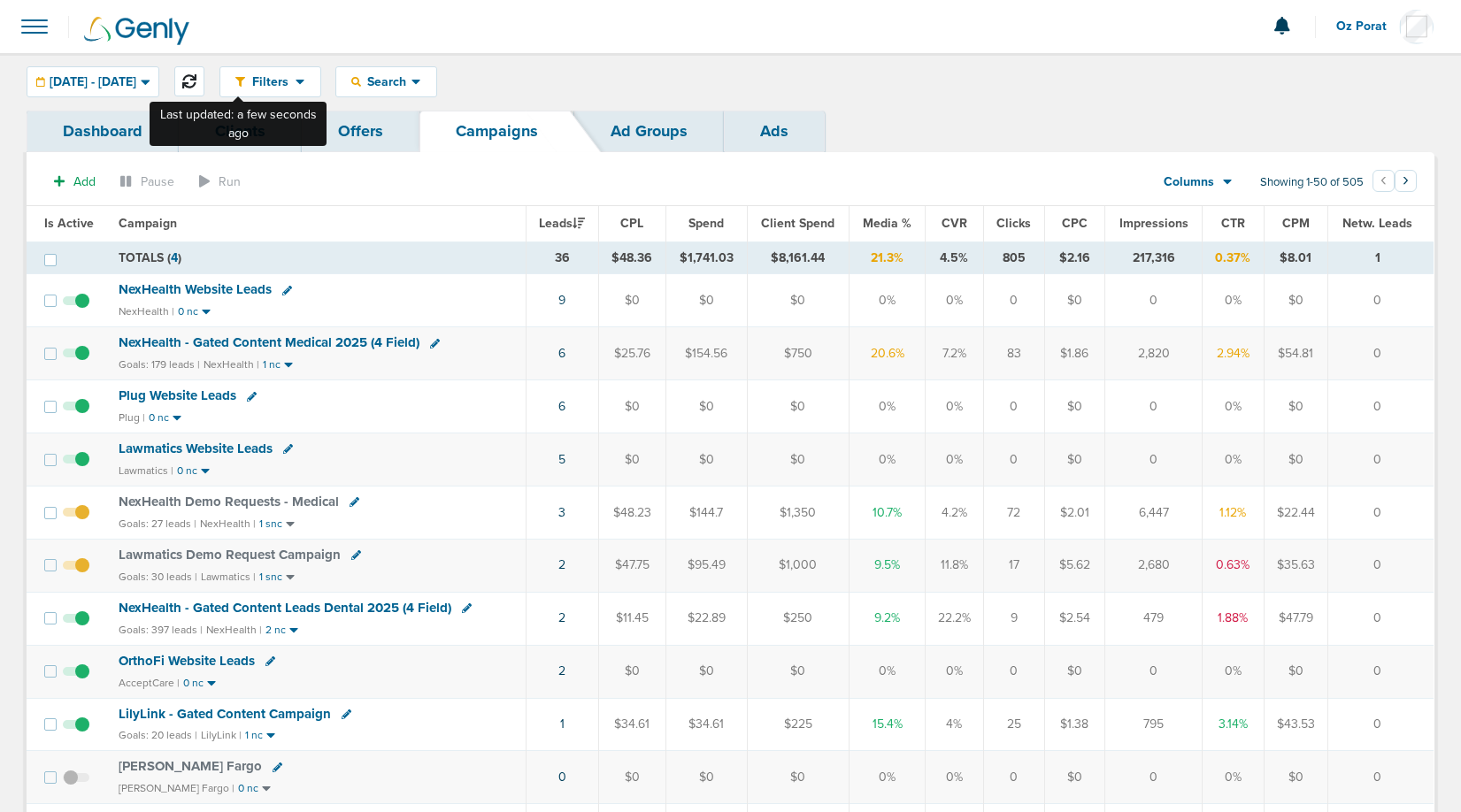
click at [197, 77] on icon at bounding box center [189, 80] width 14 height 14
click at [32, 35] on span at bounding box center [35, 27] width 39 height 39
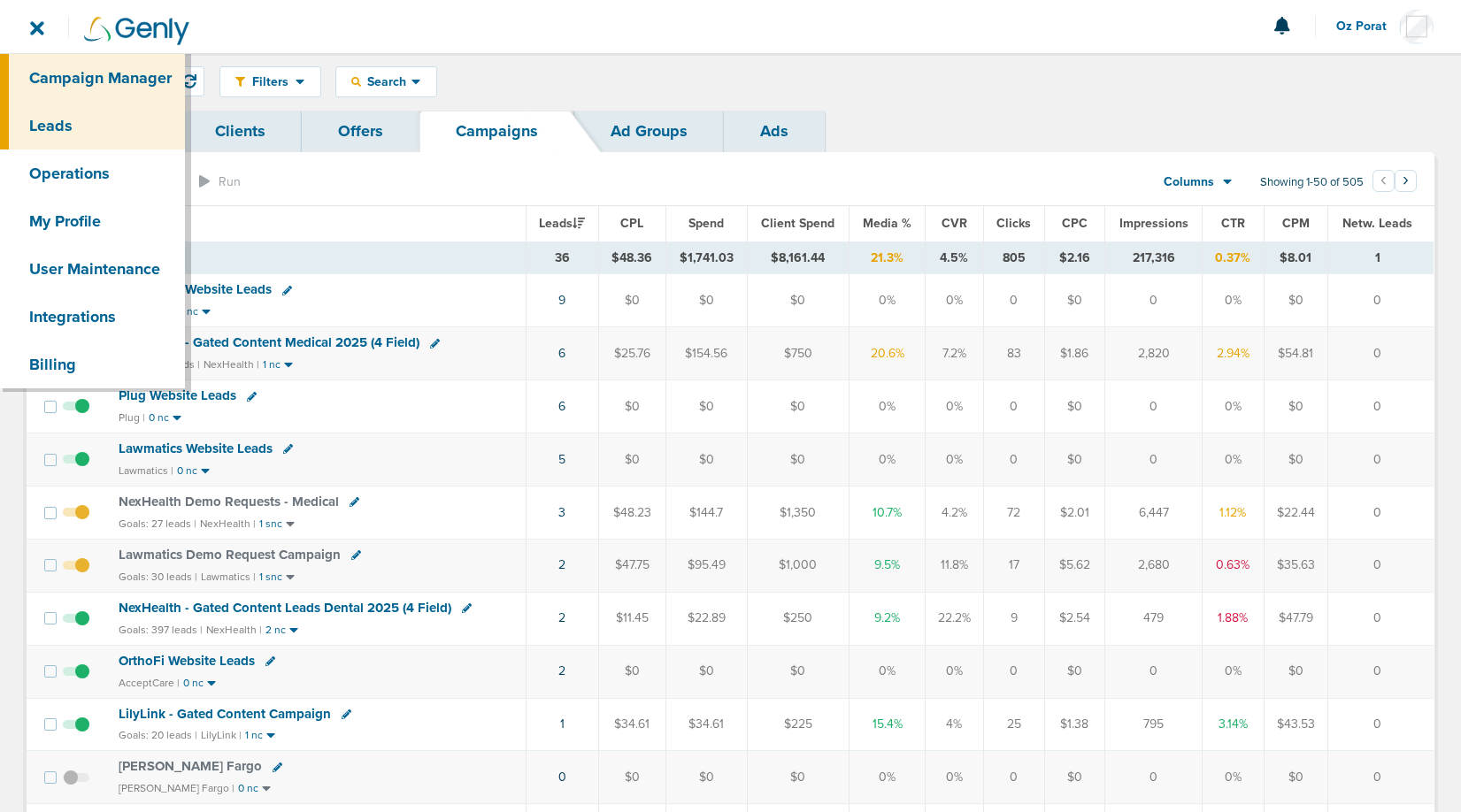
click at [66, 129] on link "Leads" at bounding box center [93, 125] width 185 height 48
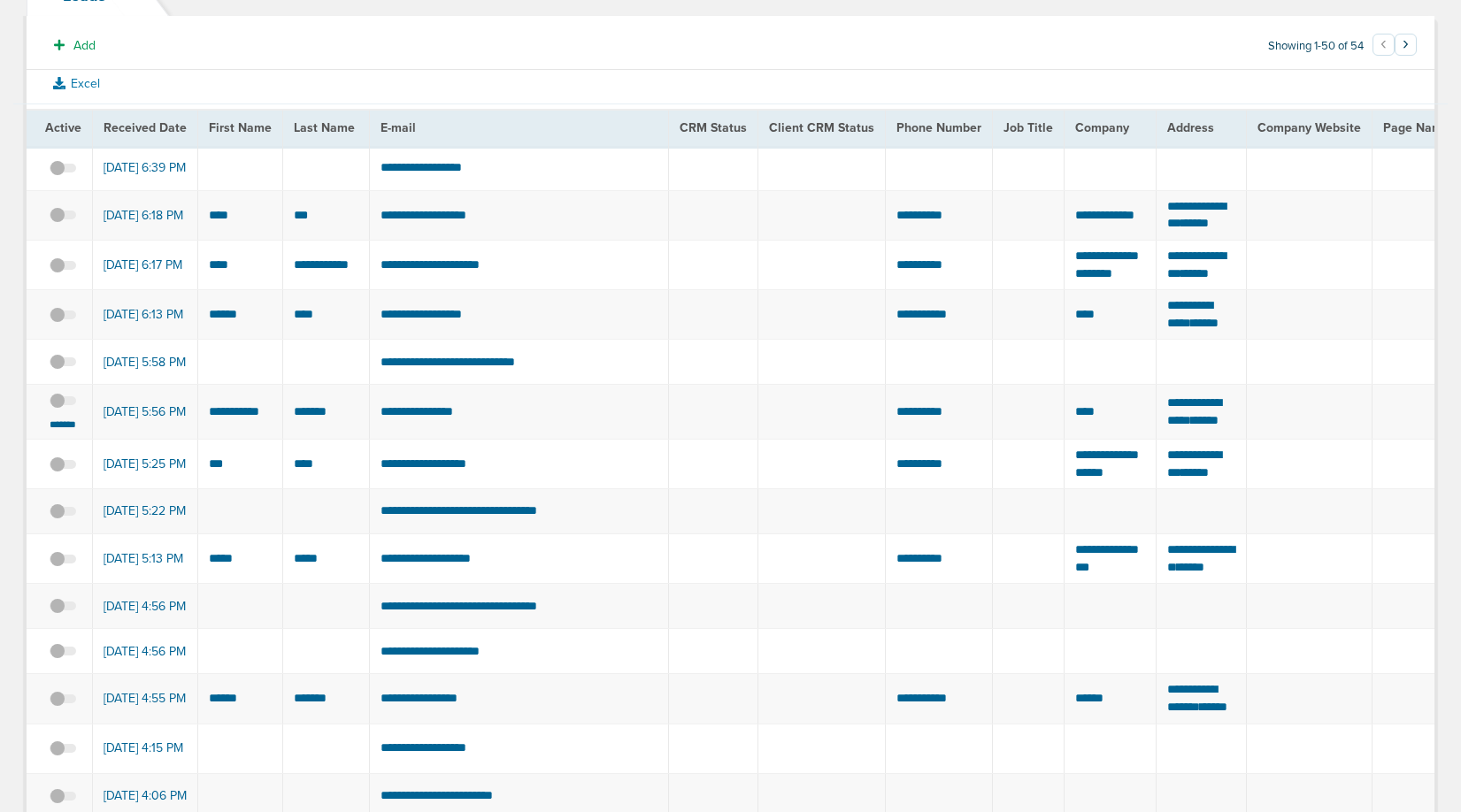
scroll to position [138, 0]
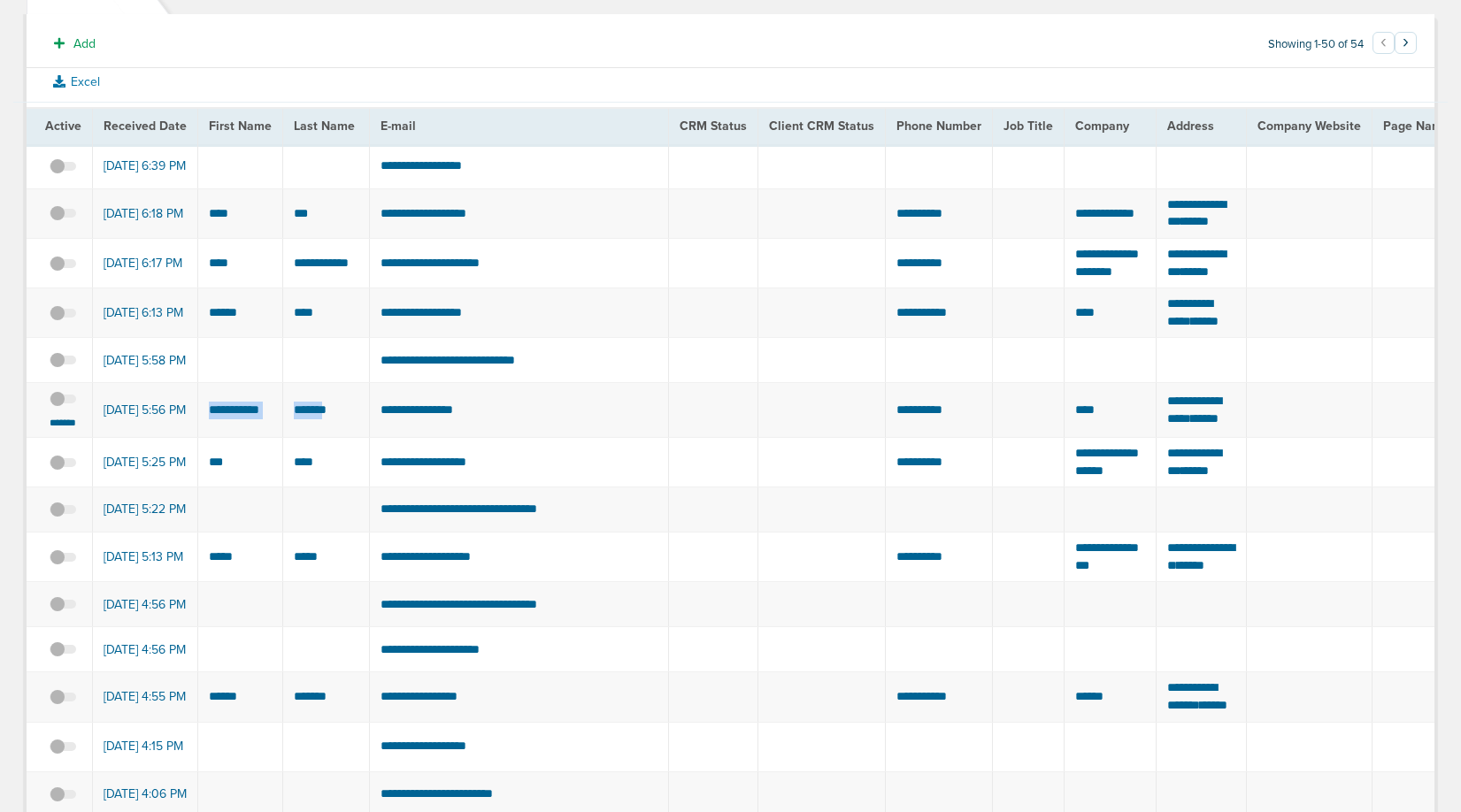
drag, startPoint x: 204, startPoint y: 455, endPoint x: 325, endPoint y: 464, distance: 121.3
click at [61, 408] on span at bounding box center [63, 408] width 26 height 0
click at [63, 401] on input "checkbox" at bounding box center [63, 401] width 0 height 0
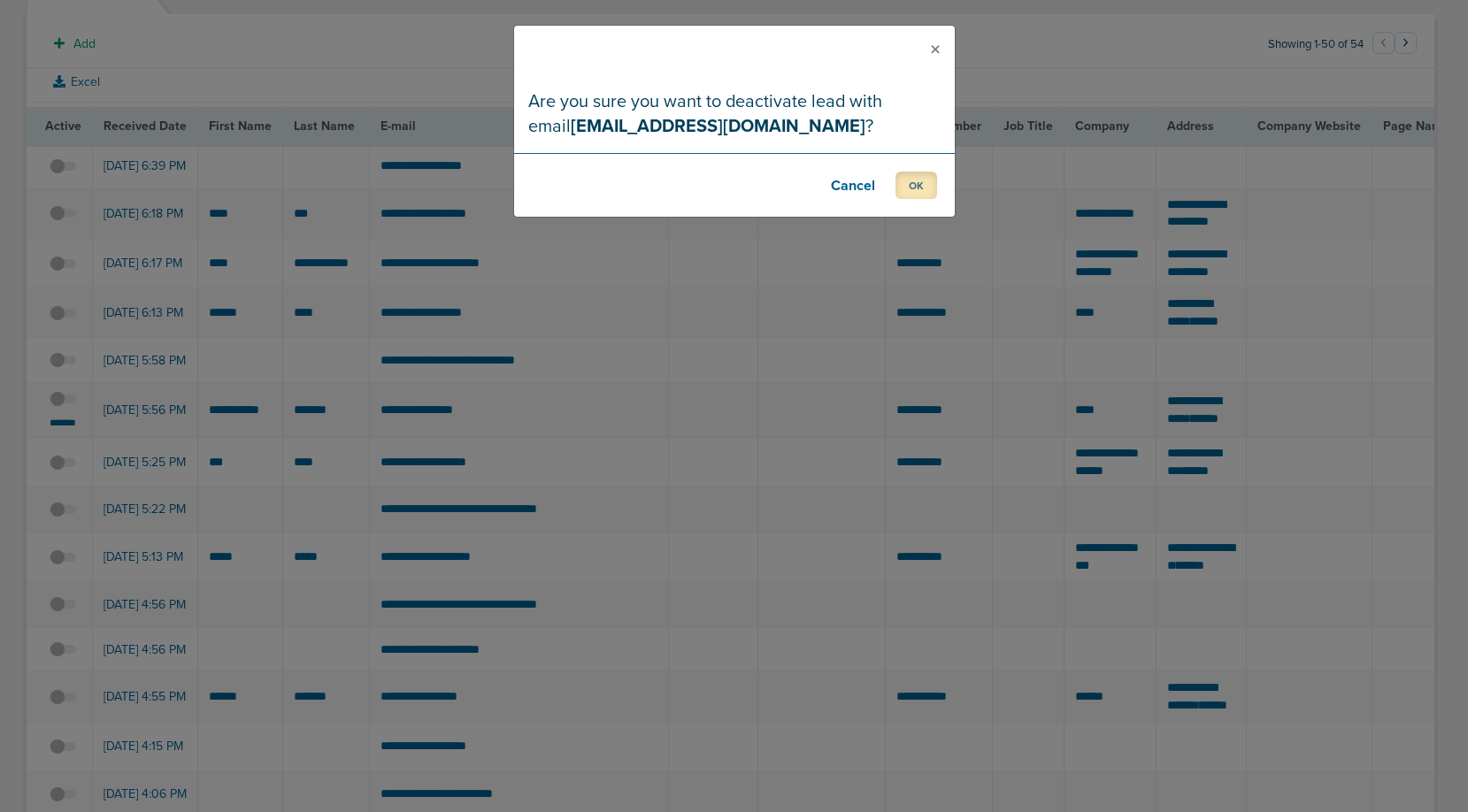
click at [918, 174] on button "OK" at bounding box center [916, 184] width 41 height 27
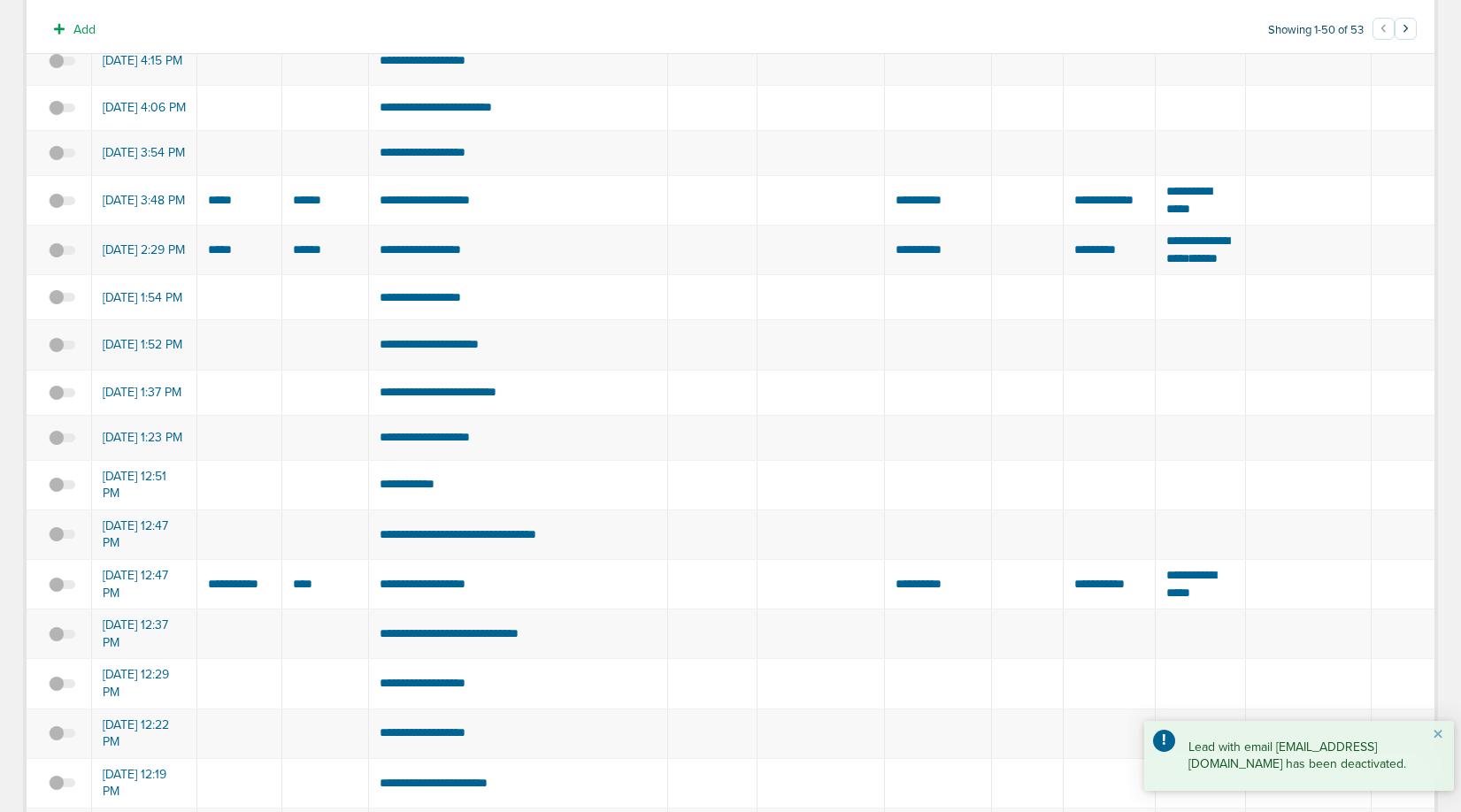
scroll to position [0, 0]
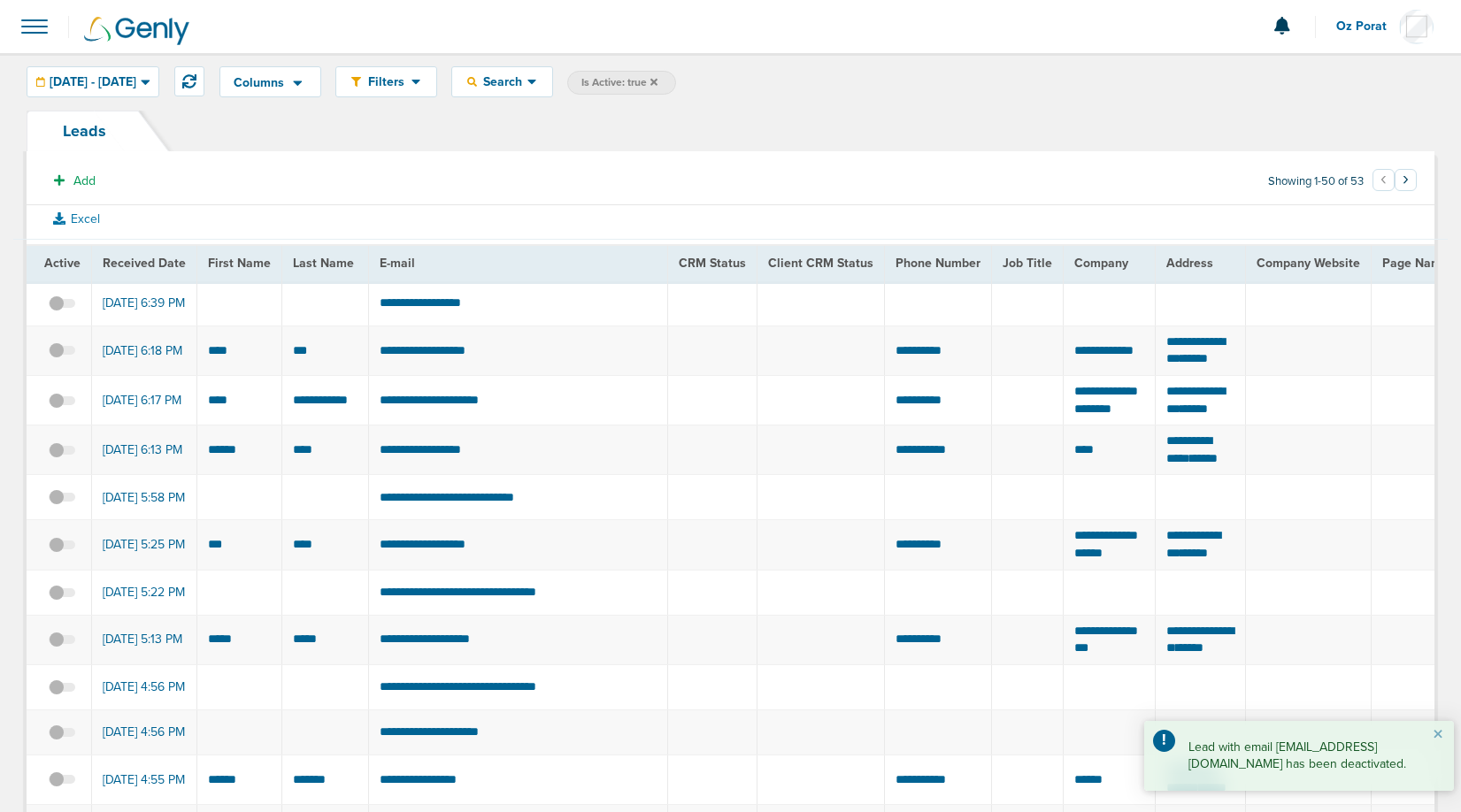
click at [40, 28] on span at bounding box center [35, 27] width 39 height 39
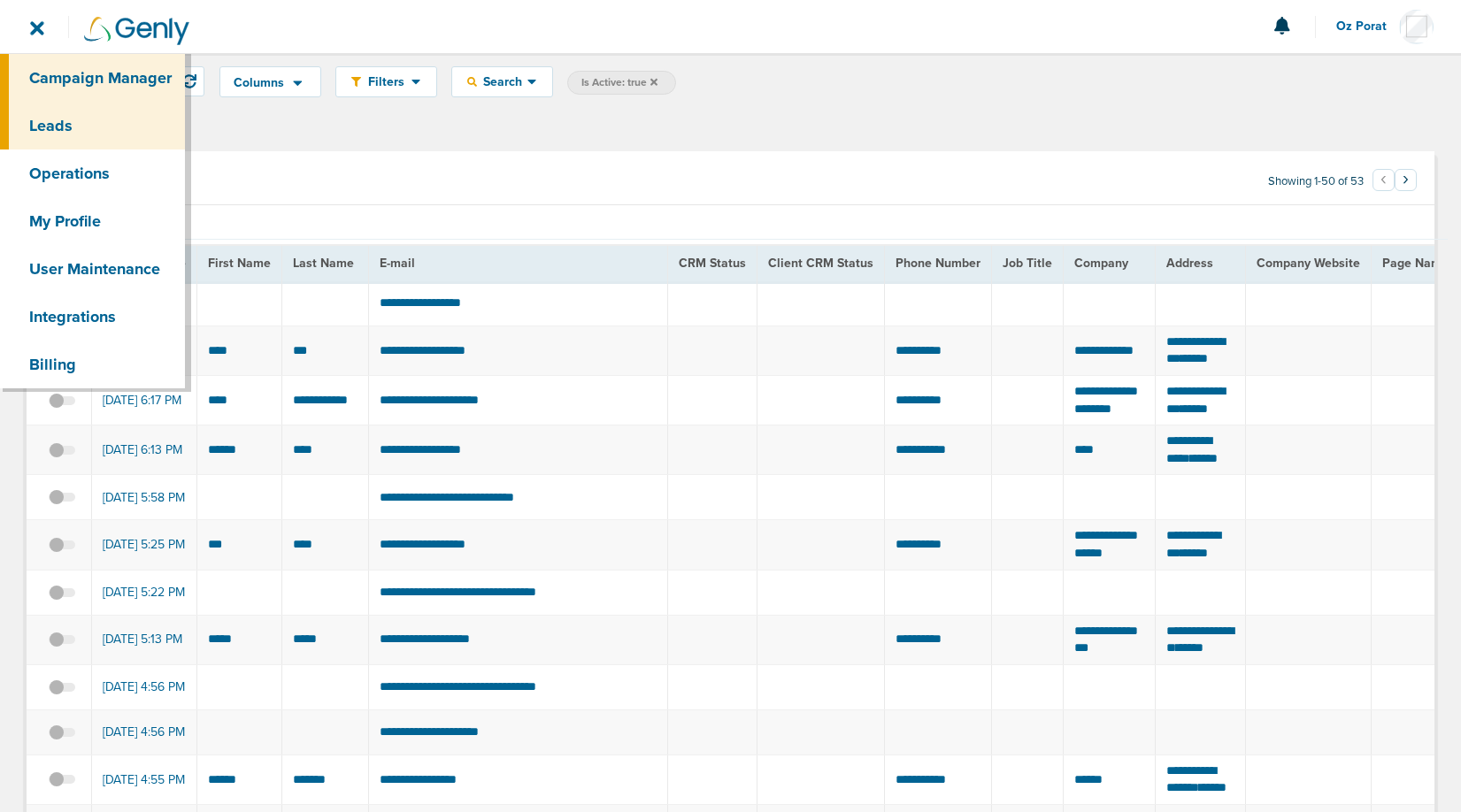
click at [92, 75] on link "Campaign Manager" at bounding box center [93, 78] width 185 height 48
